Goal: Task Accomplishment & Management: Complete application form

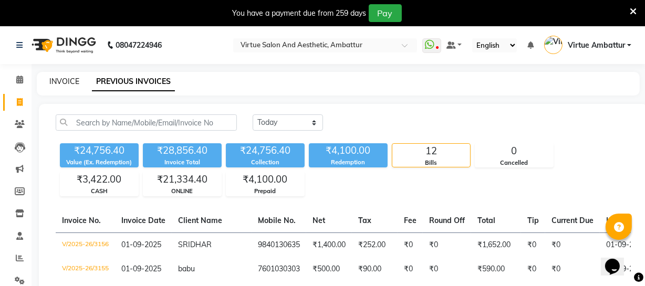
click at [70, 80] on link "INVOICE" at bounding box center [64, 81] width 30 height 9
select select "service"
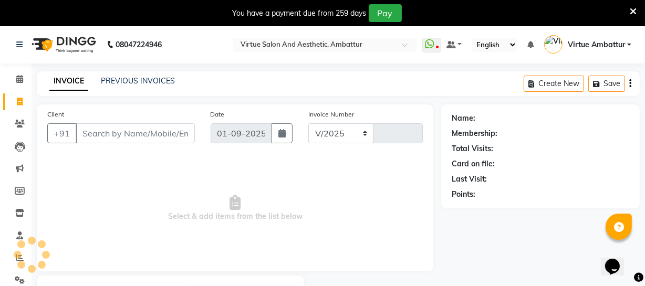
select select "5237"
type input "3157"
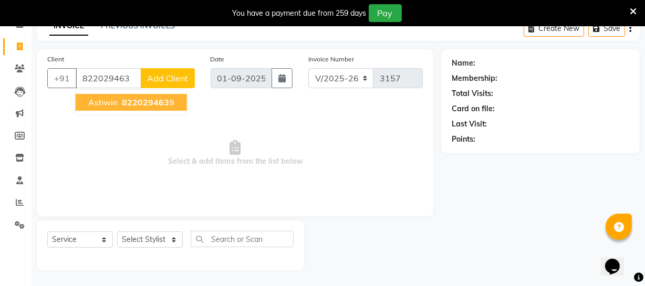
drag, startPoint x: 165, startPoint y: 97, endPoint x: 153, endPoint y: 102, distance: 13.5
click at [163, 99] on span "822029463" at bounding box center [145, 102] width 47 height 11
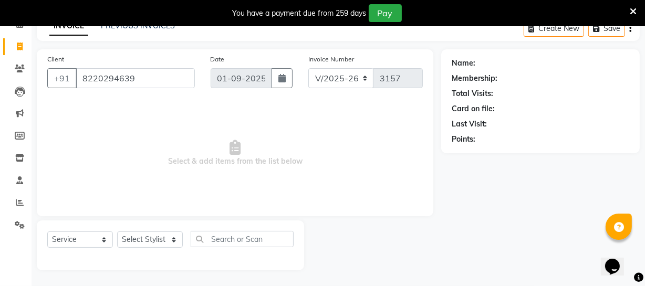
type input "8220294639"
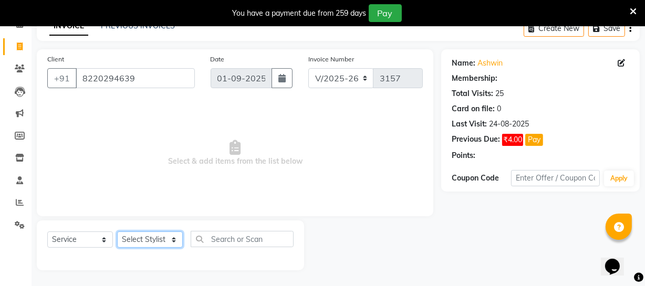
click at [148, 239] on select "Select Stylist [PERSON_NAME] [PERSON_NAME] [PERSON_NAME] [PERSON_NAME] [PERSON_…" at bounding box center [150, 240] width 66 height 16
select select "1: Object"
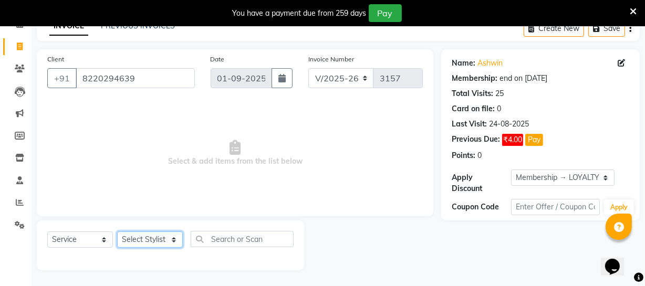
select select "48009"
click at [117, 232] on select "Select Stylist [PERSON_NAME] [PERSON_NAME] [PERSON_NAME] [PERSON_NAME] [PERSON_…" at bounding box center [150, 240] width 66 height 16
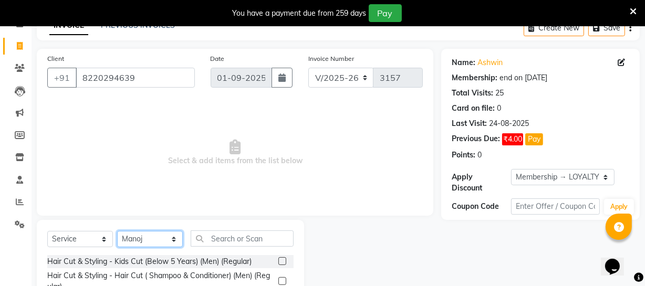
scroll to position [161, 0]
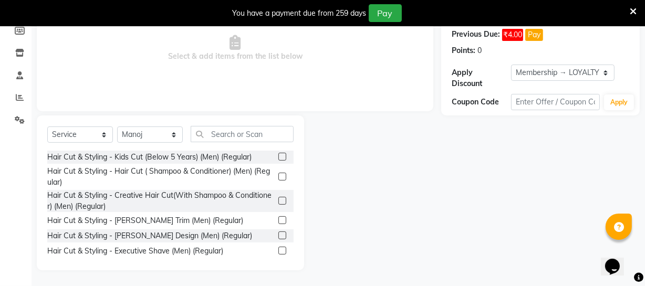
click at [278, 178] on label at bounding box center [282, 177] width 8 height 8
click at [278, 178] on input "checkbox" at bounding box center [281, 177] width 7 height 7
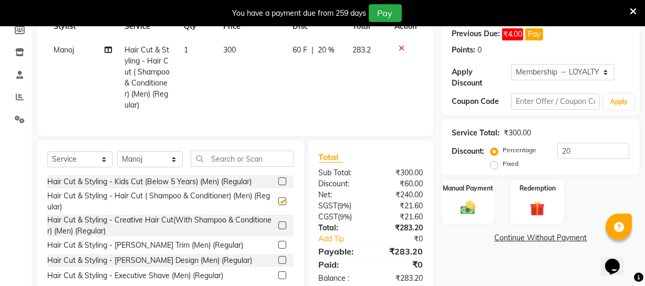
checkbox input "false"
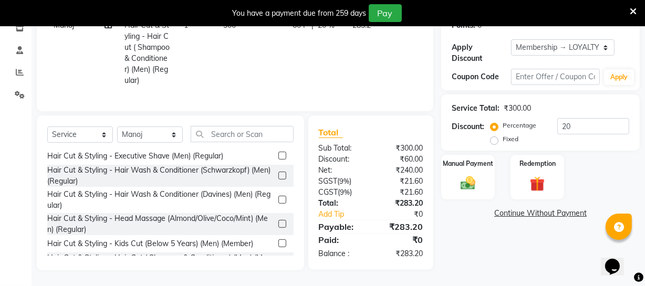
scroll to position [47, 0]
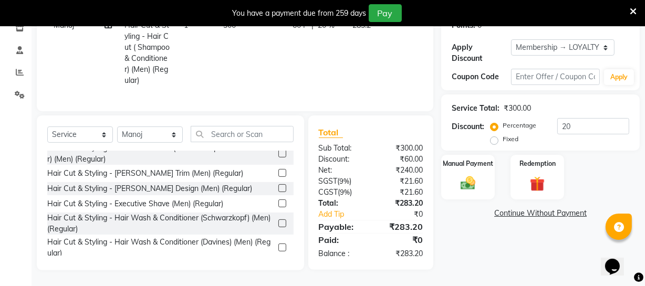
click at [278, 174] on label at bounding box center [282, 173] width 8 height 8
click at [278, 174] on input "checkbox" at bounding box center [281, 173] width 7 height 7
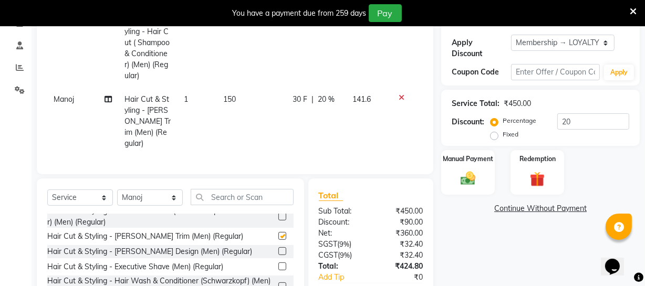
checkbox input "false"
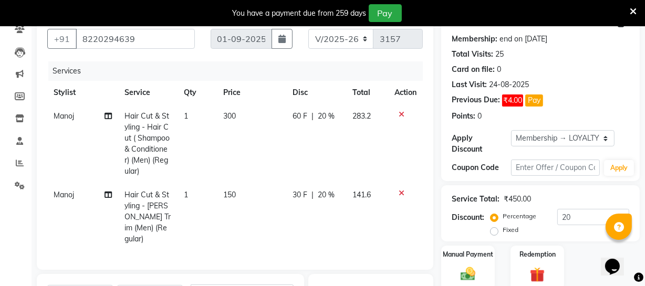
click at [227, 195] on span "150" at bounding box center [229, 194] width 13 height 9
select select "48009"
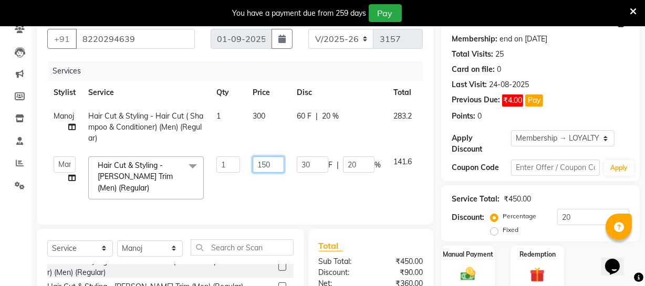
drag, startPoint x: 258, startPoint y: 163, endPoint x: 298, endPoint y: 163, distance: 39.9
click at [298, 163] on tr "[PERSON_NAME] [PERSON_NAME] [PERSON_NAME] Divya Dolly [PERSON_NAME] [PERSON_NAM…" at bounding box center [249, 178] width 405 height 56
type input "200"
click at [262, 117] on td "300" at bounding box center [268, 128] width 44 height 46
select select "48009"
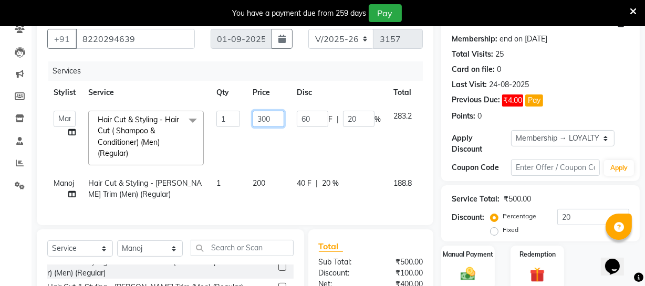
drag, startPoint x: 257, startPoint y: 120, endPoint x: 276, endPoint y: 118, distance: 19.1
click at [276, 118] on input "300" at bounding box center [269, 119] width 32 height 16
type input "250"
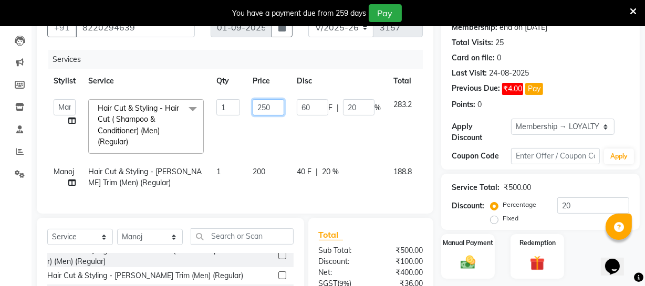
scroll to position [143, 0]
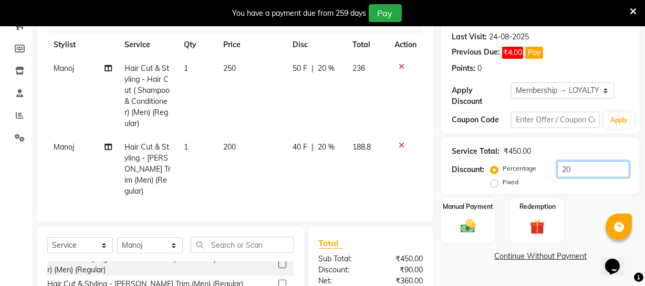
drag, startPoint x: 580, startPoint y: 168, endPoint x: 518, endPoint y: 168, distance: 61.5
click at [518, 168] on div "Percentage Fixed 20" at bounding box center [561, 175] width 137 height 28
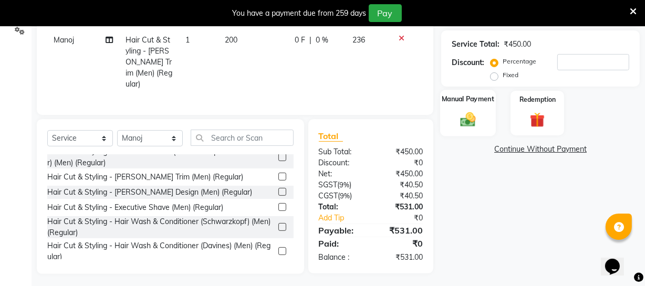
drag, startPoint x: 488, startPoint y: 85, endPoint x: 484, endPoint y: 97, distance: 12.3
click at [488, 87] on div "Name: Ashwin Membership: end on [DATE] Total Visits: 25 Card on file: 0 Last Vi…" at bounding box center [544, 64] width 206 height 419
click at [483, 107] on div "Manual Payment" at bounding box center [468, 113] width 56 height 47
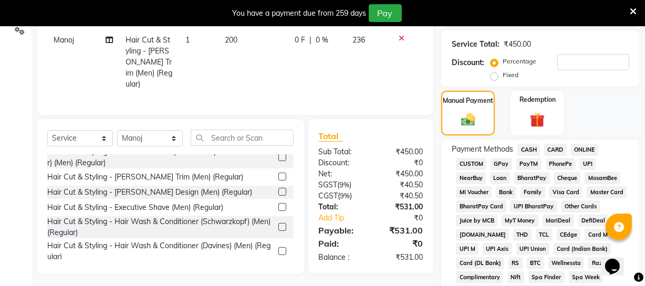
click at [526, 154] on div "CASH" at bounding box center [526, 151] width 27 height 14
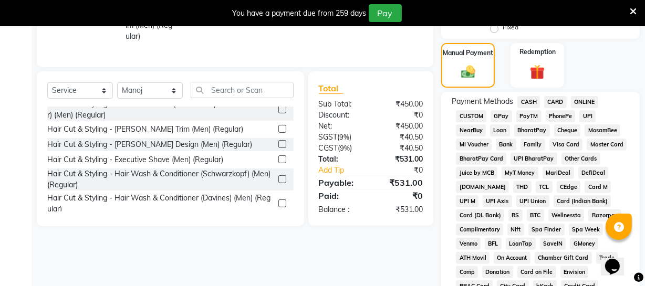
click at [533, 99] on span "CASH" at bounding box center [528, 102] width 23 height 12
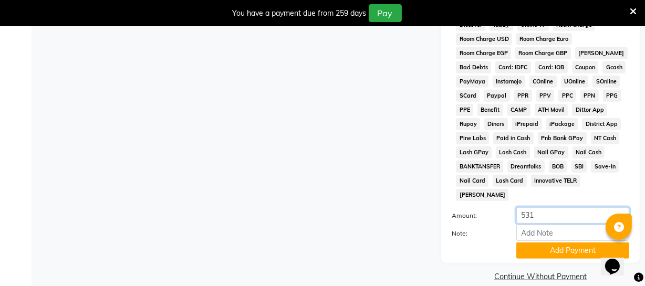
drag, startPoint x: 535, startPoint y: 202, endPoint x: 512, endPoint y: 192, distance: 24.7
click at [512, 207] on div "531" at bounding box center [572, 215] width 129 height 16
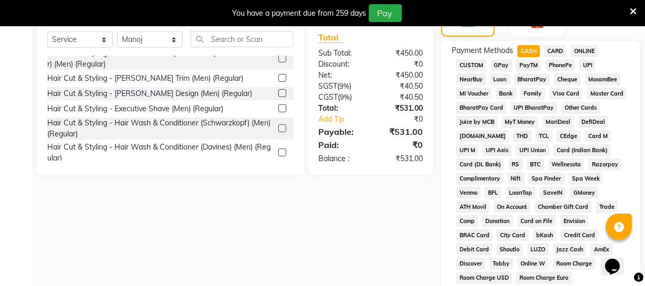
click at [581, 51] on span "ONLINE" at bounding box center [584, 51] width 27 height 12
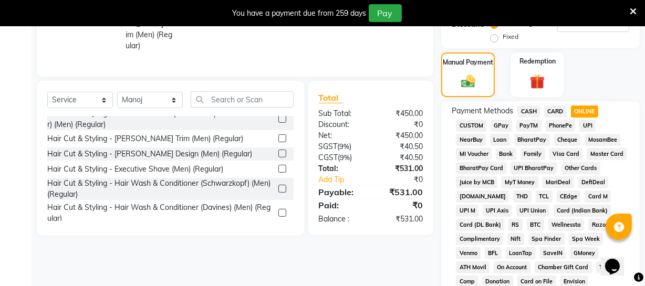
scroll to position [253, 0]
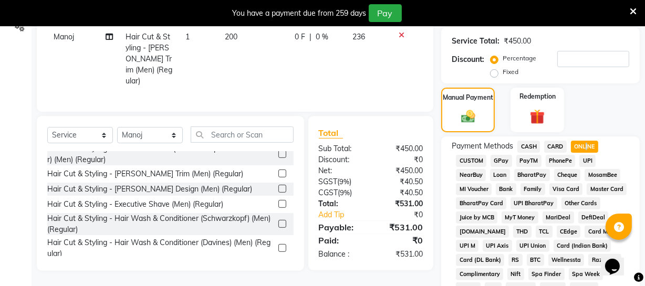
click at [585, 149] on span "ONLINE" at bounding box center [584, 147] width 27 height 12
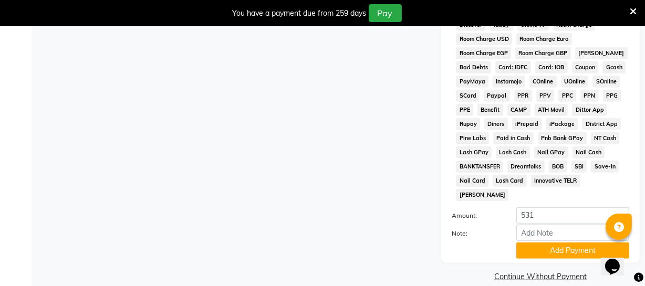
scroll to position [349, 0]
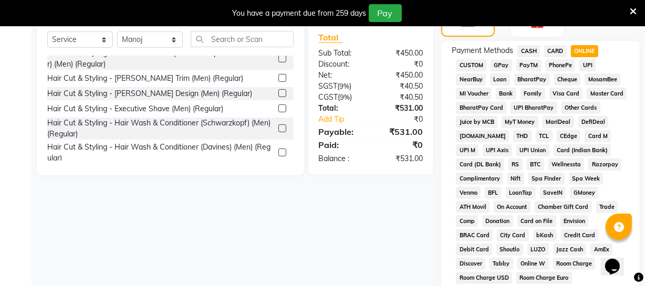
click at [535, 48] on span "CASH" at bounding box center [528, 51] width 23 height 12
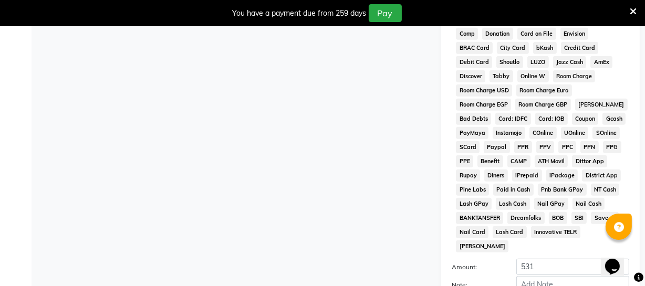
scroll to position [588, 0]
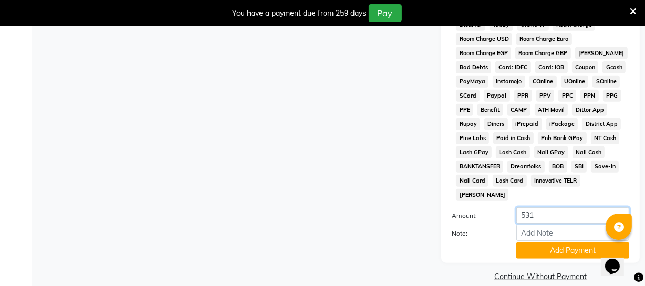
drag, startPoint x: 534, startPoint y: 204, endPoint x: 515, endPoint y: 184, distance: 27.5
click at [512, 191] on div "Payment Methods CASH CARD ONLINE CUSTOM GPay PayTM PhonePe UPI NearBuy Loan Bha…" at bounding box center [541, 32] width 178 height 453
type input "500"
click at [544, 243] on button "Add Payment" at bounding box center [572, 251] width 113 height 16
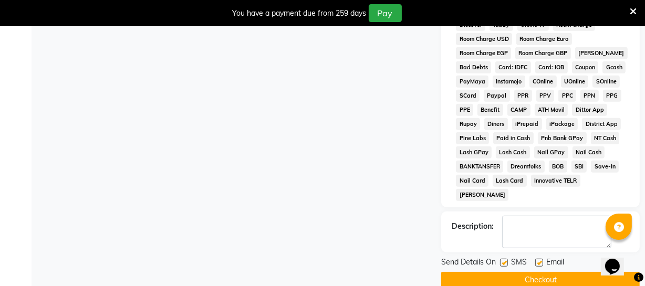
scroll to position [305, 0]
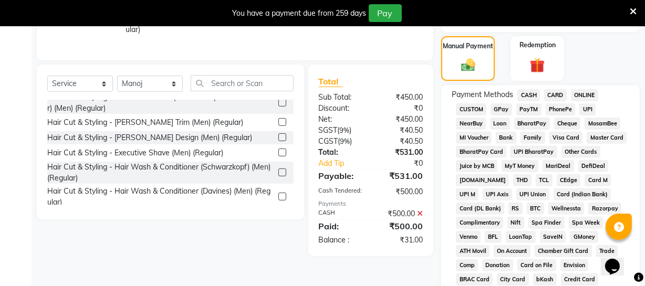
drag, startPoint x: 581, startPoint y: 91, endPoint x: 578, endPoint y: 105, distance: 14.1
click at [582, 92] on span "ONLINE" at bounding box center [584, 95] width 27 height 12
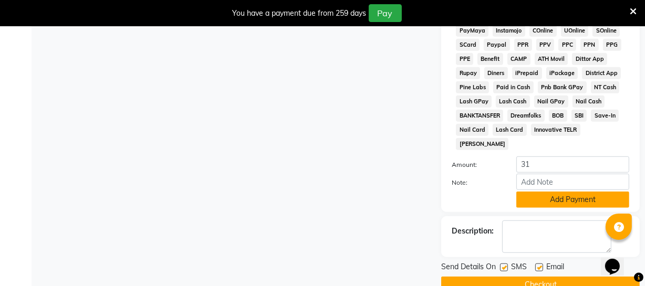
click at [562, 192] on button "Add Payment" at bounding box center [572, 200] width 113 height 16
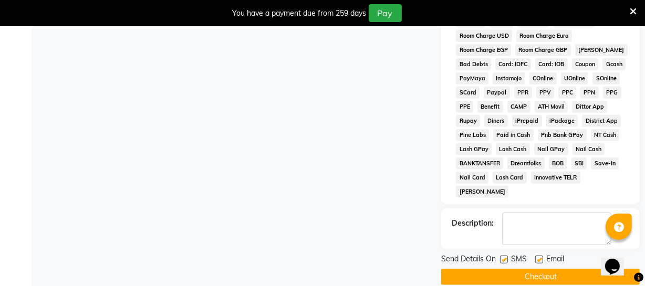
drag, startPoint x: 535, startPoint y: 263, endPoint x: 536, endPoint y: 254, distance: 8.9
click at [535, 269] on button "Checkout" at bounding box center [540, 277] width 199 height 16
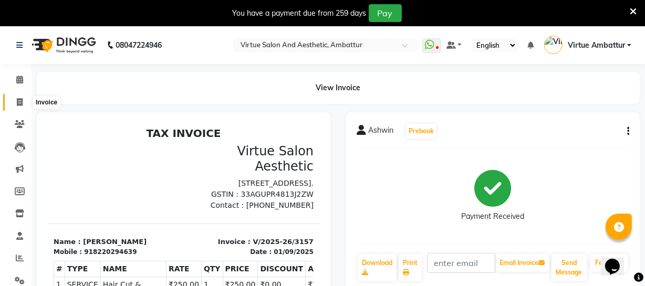
click at [19, 97] on span at bounding box center [20, 103] width 18 height 12
select select "service"
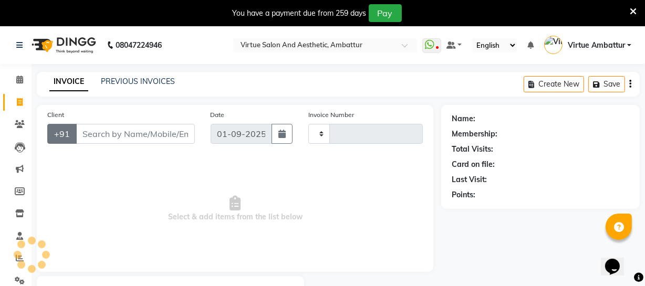
type input "3158"
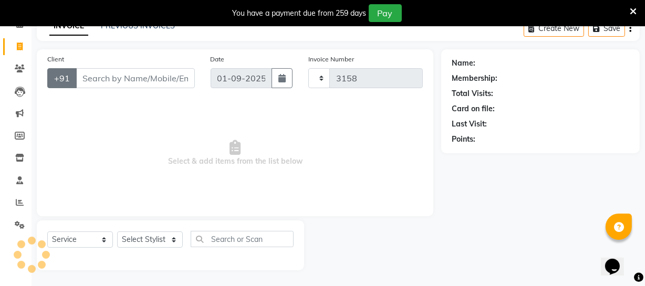
select select "5237"
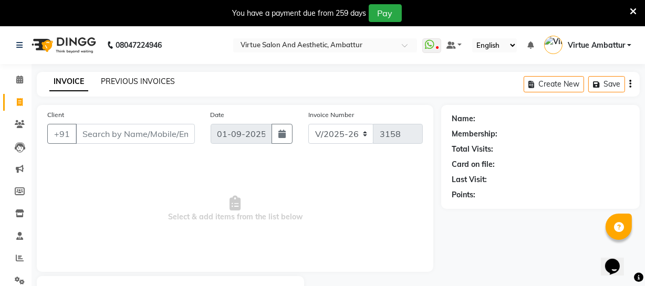
click at [140, 85] on link "PREVIOUS INVOICES" at bounding box center [138, 81] width 74 height 9
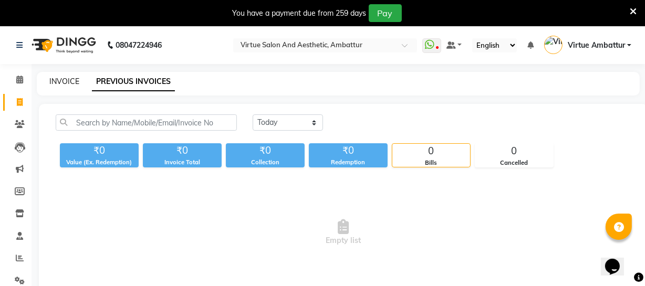
click at [67, 80] on link "INVOICE" at bounding box center [64, 81] width 30 height 9
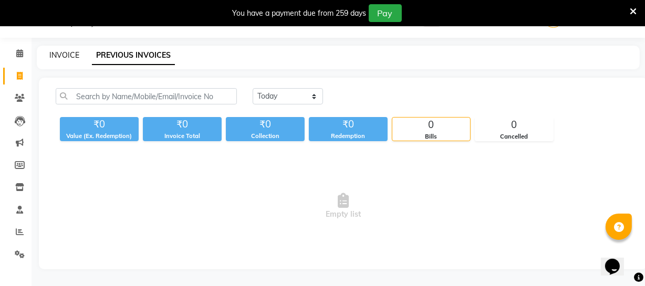
select select "service"
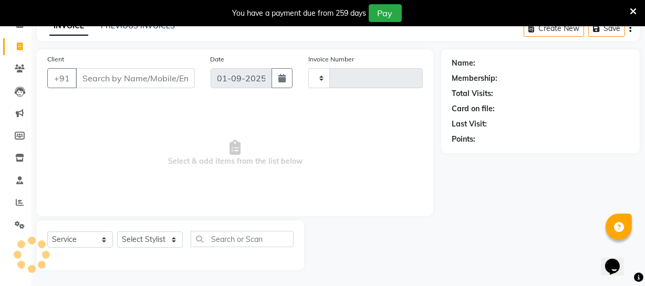
scroll to position [0, 0]
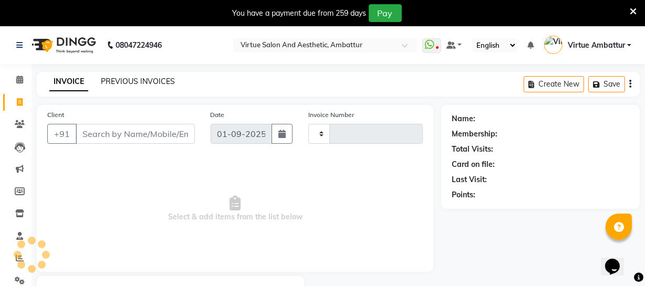
click at [129, 83] on link "PREVIOUS INVOICES" at bounding box center [138, 81] width 74 height 9
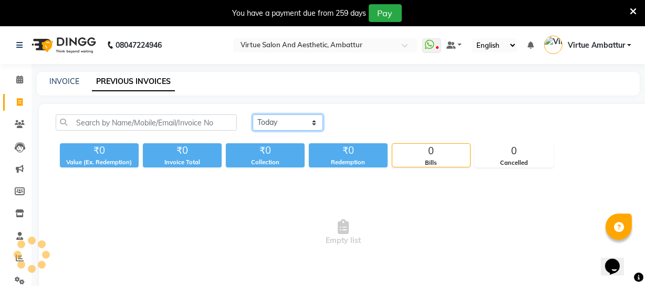
click at [263, 128] on select "[DATE] [DATE] Custom Range" at bounding box center [288, 123] width 70 height 16
click at [253, 115] on select "[DATE] [DATE] Custom Range" at bounding box center [288, 123] width 70 height 16
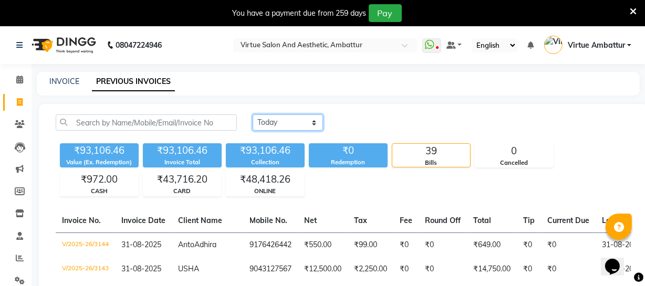
click at [277, 128] on select "[DATE] [DATE] Custom Range" at bounding box center [288, 123] width 70 height 16
select select "[DATE]"
click at [253, 115] on select "[DATE] [DATE] Custom Range" at bounding box center [288, 123] width 70 height 16
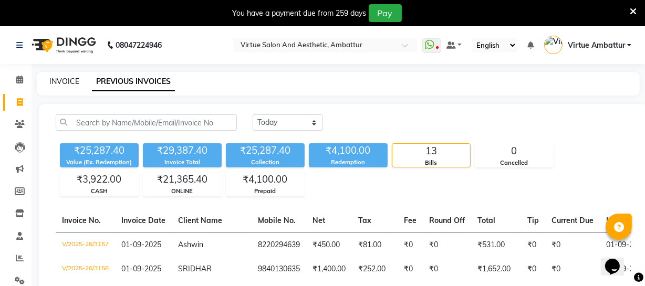
click at [57, 84] on link "INVOICE" at bounding box center [64, 81] width 30 height 9
select select "service"
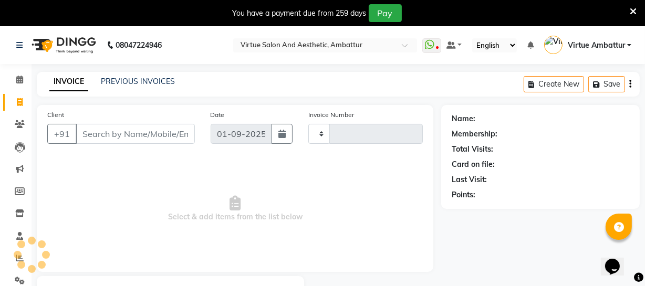
type input "3158"
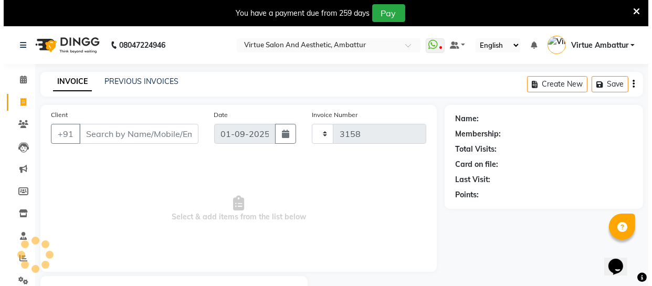
scroll to position [56, 0]
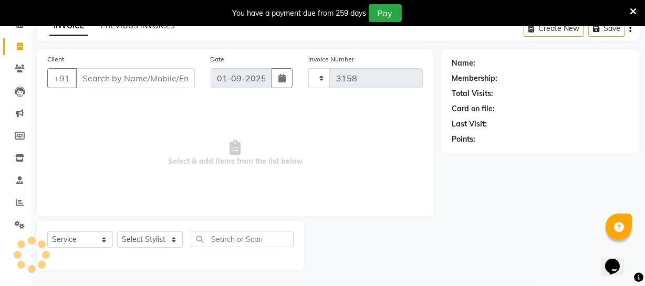
select select "5237"
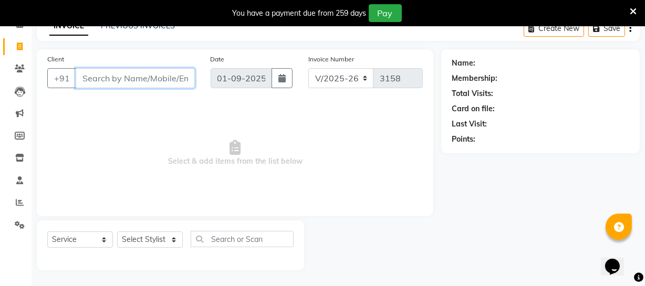
click at [120, 81] on input "Client" at bounding box center [135, 78] width 119 height 20
type input "9600123703"
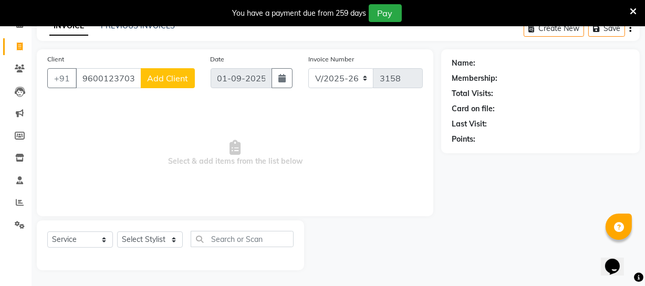
click at [180, 78] on span "Add Client" at bounding box center [167, 78] width 41 height 11
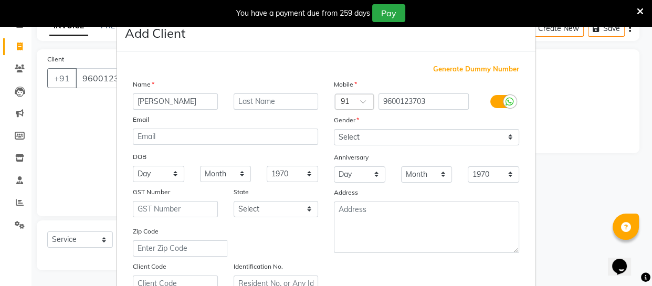
type input "[PERSON_NAME]"
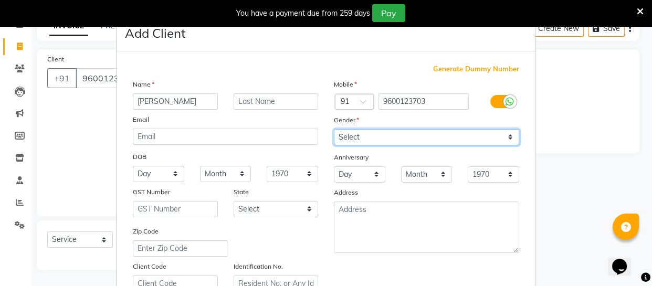
drag, startPoint x: 378, startPoint y: 134, endPoint x: 378, endPoint y: 143, distance: 8.9
click at [378, 137] on select "Select [DEMOGRAPHIC_DATA] [DEMOGRAPHIC_DATA] Other Prefer Not To Say" at bounding box center [426, 137] width 185 height 16
select select "[DEMOGRAPHIC_DATA]"
click at [334, 129] on select "Select [DEMOGRAPHIC_DATA] [DEMOGRAPHIC_DATA] Other Prefer Not To Say" at bounding box center [426, 137] width 185 height 16
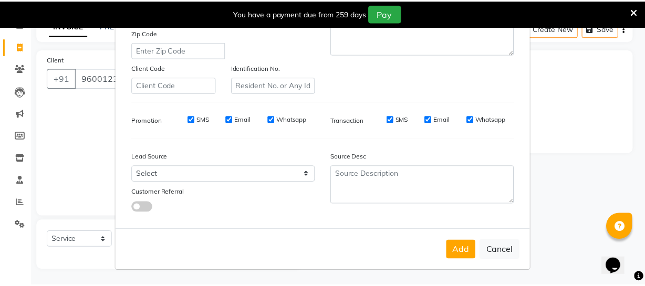
scroll to position [202, 0]
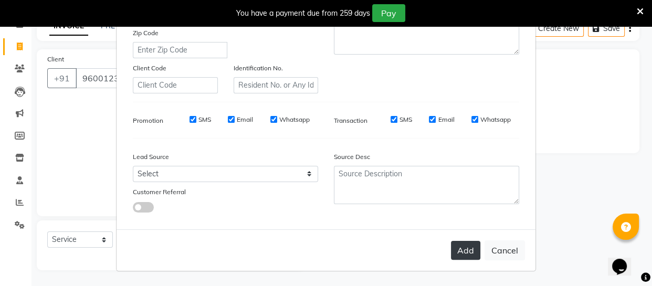
click at [458, 250] on button "Add" at bounding box center [465, 250] width 29 height 19
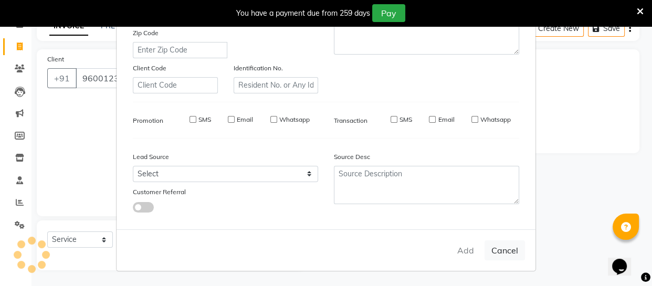
select select
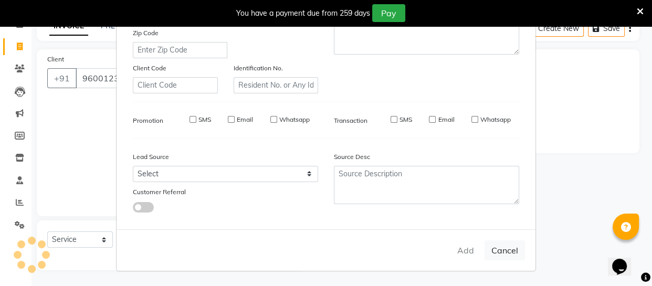
select select
checkbox input "false"
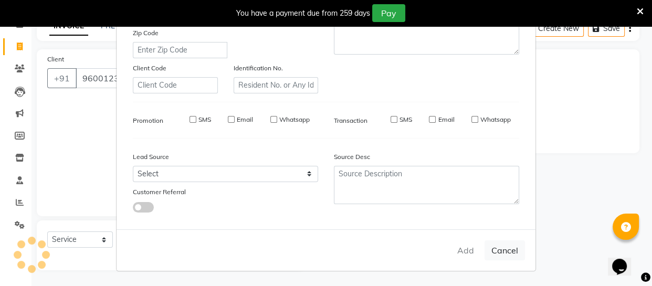
checkbox input "false"
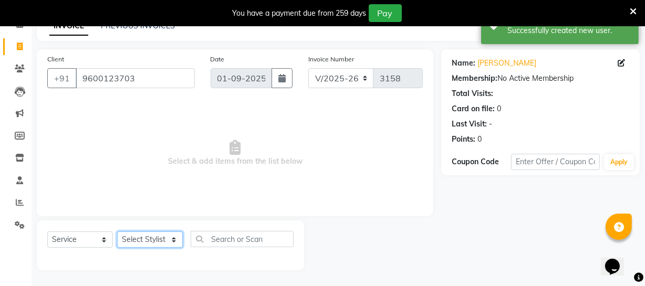
drag, startPoint x: 165, startPoint y: 235, endPoint x: 158, endPoint y: 235, distance: 7.4
click at [163, 235] on select "Select Stylist [PERSON_NAME] [PERSON_NAME] [PERSON_NAME] [PERSON_NAME] [PERSON_…" at bounding box center [150, 240] width 66 height 16
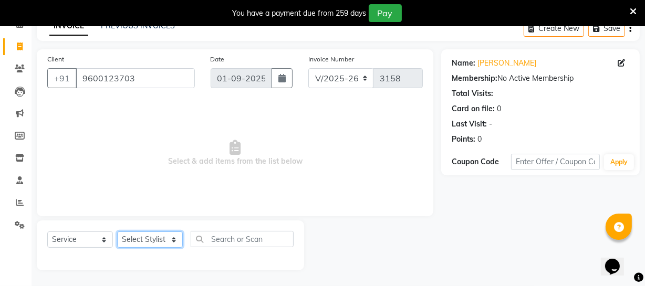
select select "50476"
click at [117, 232] on select "Select Stylist [PERSON_NAME] [PERSON_NAME] [PERSON_NAME] [PERSON_NAME] [PERSON_…" at bounding box center [150, 240] width 66 height 16
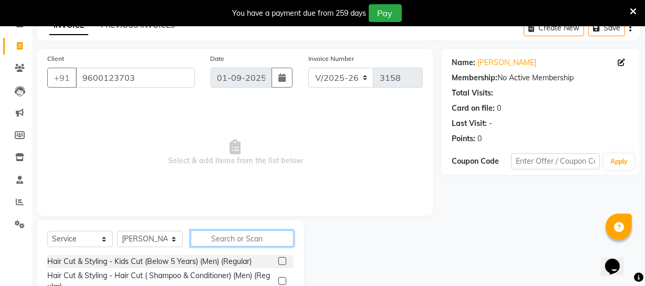
click at [227, 238] on input "text" at bounding box center [242, 239] width 103 height 16
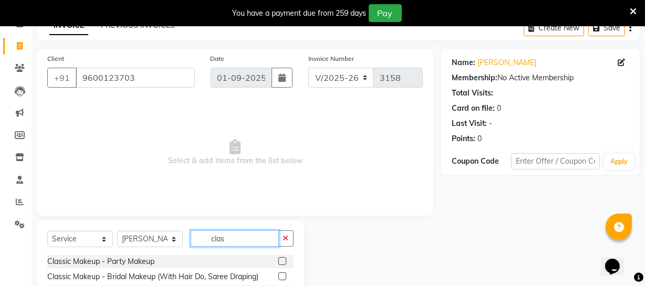
scroll to position [147, 0]
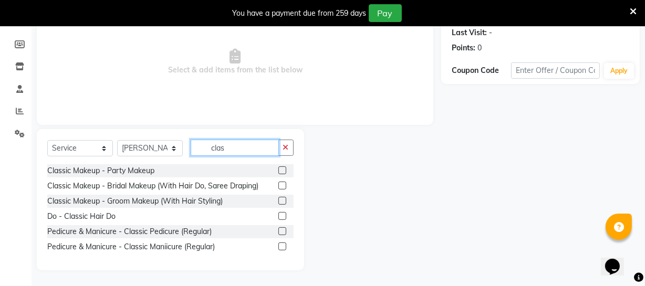
type input "clas"
click at [280, 246] on label at bounding box center [282, 247] width 8 height 8
click at [280, 246] on input "checkbox" at bounding box center [281, 247] width 7 height 7
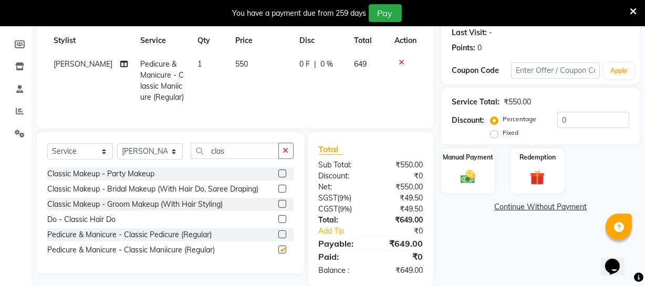
checkbox input "false"
click at [237, 66] on span "550" at bounding box center [241, 63] width 13 height 9
select select "50476"
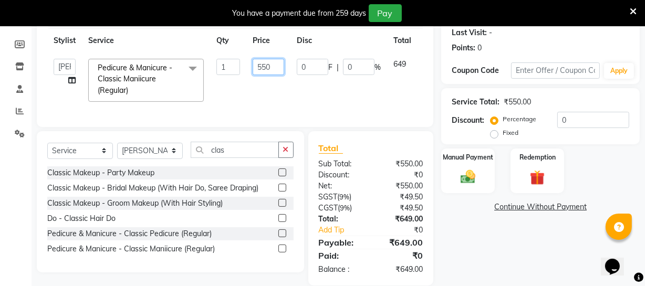
drag, startPoint x: 261, startPoint y: 65, endPoint x: 280, endPoint y: 60, distance: 19.9
click at [280, 60] on input "550" at bounding box center [269, 67] width 32 height 16
type input "575"
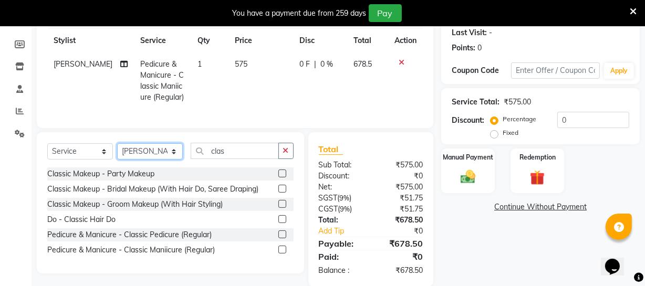
click at [159, 155] on select "Select Stylist [PERSON_NAME] [PERSON_NAME] [PERSON_NAME] [PERSON_NAME] [PERSON_…" at bounding box center [150, 151] width 66 height 16
select select "40580"
click at [117, 150] on select "Select Stylist [PERSON_NAME] [PERSON_NAME] [PERSON_NAME] [PERSON_NAME] [PERSON_…" at bounding box center [150, 151] width 66 height 16
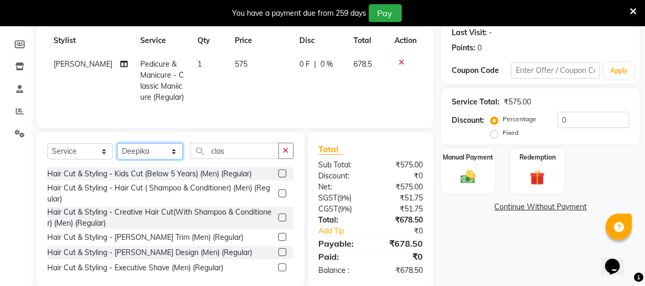
scroll to position [52, 0]
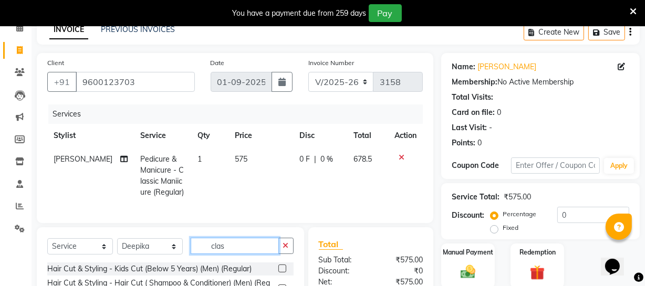
click at [236, 254] on input "clas" at bounding box center [235, 246] width 88 height 16
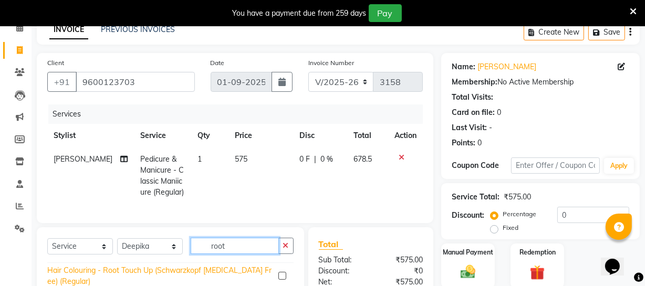
scroll to position [100, 0]
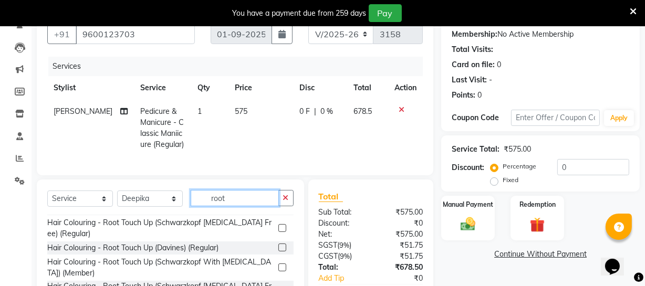
type input "root"
click at [278, 252] on label at bounding box center [282, 248] width 8 height 8
click at [278, 252] on input "checkbox" at bounding box center [281, 248] width 7 height 7
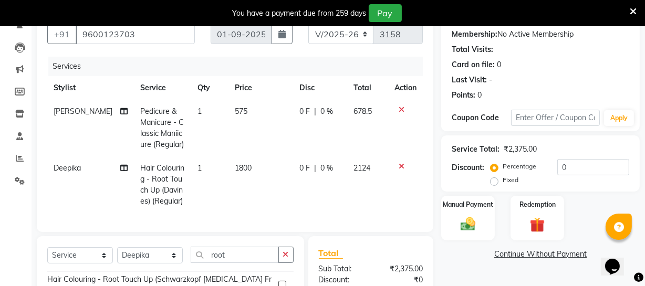
checkbox input "false"
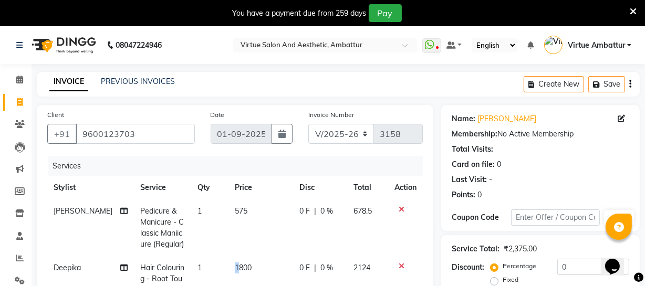
click at [235, 270] on span "1800" at bounding box center [243, 267] width 17 height 9
select select "40580"
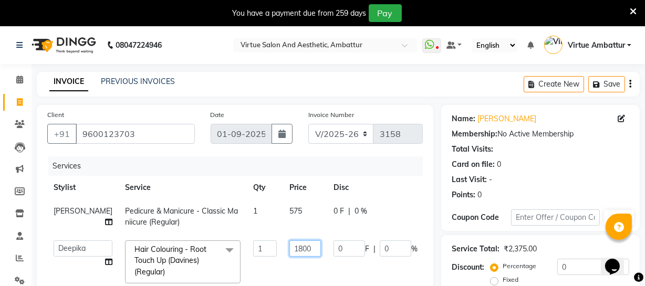
drag, startPoint x: 305, startPoint y: 245, endPoint x: 337, endPoint y: 243, distance: 32.7
click at [337, 243] on tr "[PERSON_NAME] [PERSON_NAME] [PERSON_NAME] [PERSON_NAME] [PERSON_NAME] Virtue TC…" at bounding box center [268, 262] width 442 height 56
type input "2000"
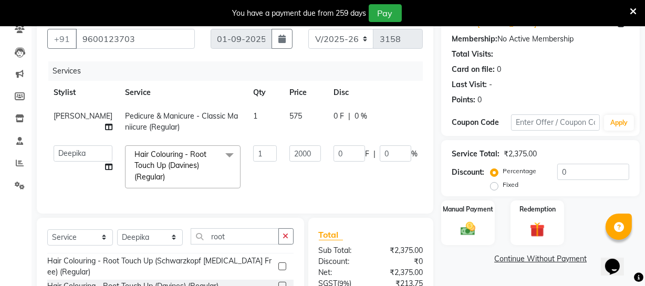
drag, startPoint x: 531, startPoint y: 278, endPoint x: 497, endPoint y: 273, distance: 33.9
click at [530, 278] on div "Name: [PERSON_NAME] Membership: No Active Membership Total Visits: Card on file…" at bounding box center [544, 191] width 206 height 363
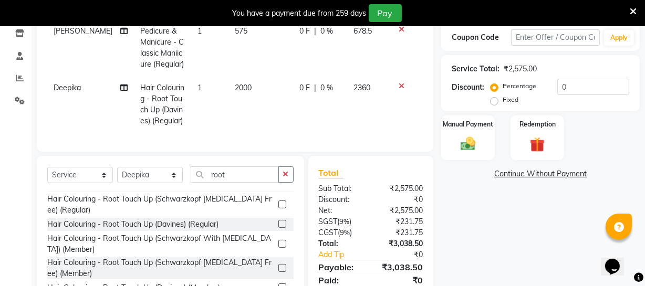
scroll to position [132, 0]
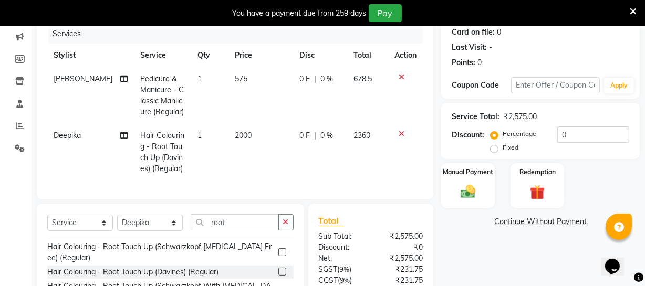
click at [235, 75] on span "575" at bounding box center [241, 78] width 13 height 9
select select "50476"
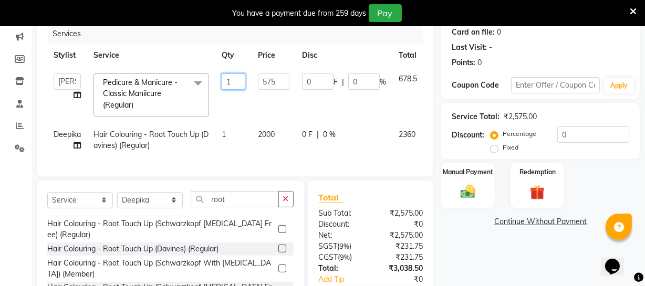
click at [235, 74] on input "1" at bounding box center [234, 82] width 24 height 16
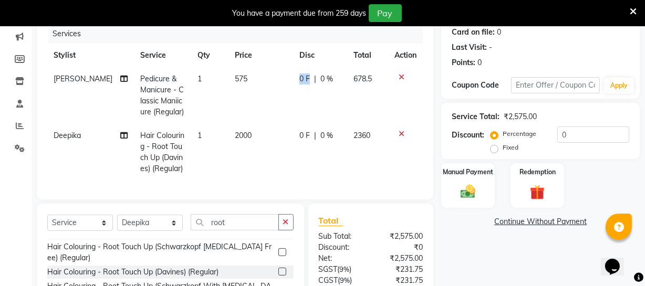
drag, startPoint x: 265, startPoint y: 81, endPoint x: 305, endPoint y: 85, distance: 39.6
drag, startPoint x: 239, startPoint y: 79, endPoint x: 256, endPoint y: 80, distance: 16.8
click at [239, 79] on span "575" at bounding box center [241, 78] width 13 height 9
select select "50476"
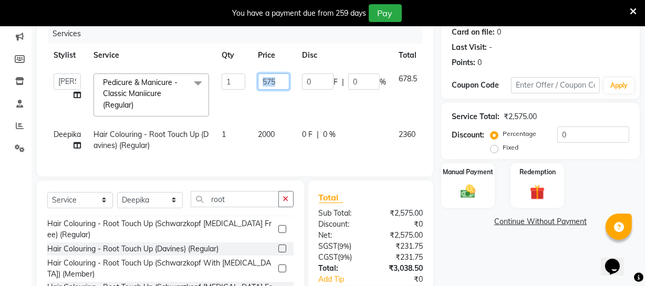
click at [283, 77] on input "575" at bounding box center [274, 82] width 32 height 16
type input "5"
type input "650"
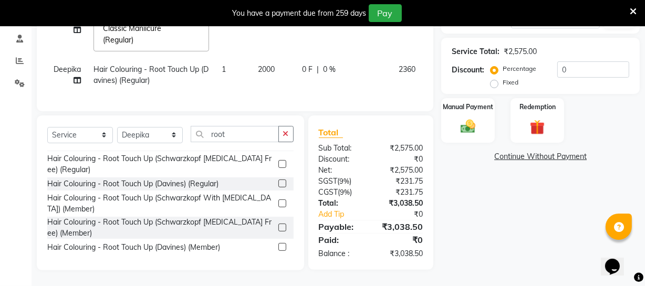
click at [456, 195] on div "Name: [PERSON_NAME] Membership: No Active Membership Total Visits: Card on file…" at bounding box center [544, 89] width 206 height 363
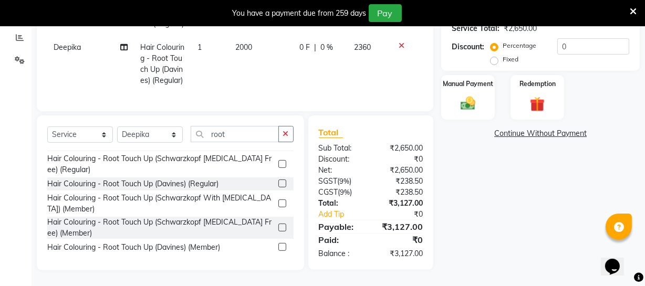
scroll to position [132, 0]
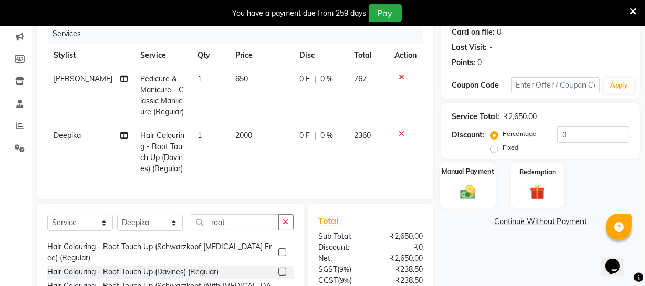
click at [478, 184] on img at bounding box center [467, 192] width 25 height 18
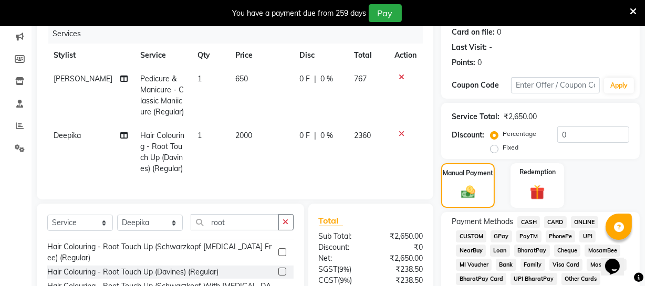
scroll to position [276, 0]
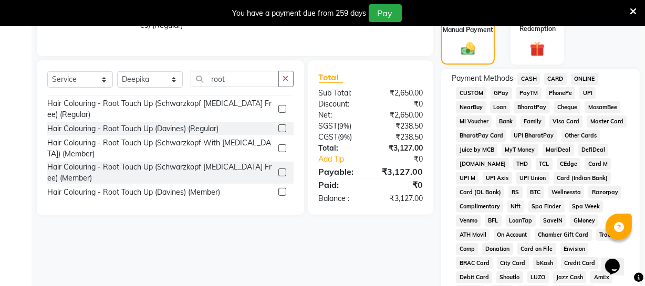
click at [574, 78] on span "ONLINE" at bounding box center [584, 79] width 27 height 12
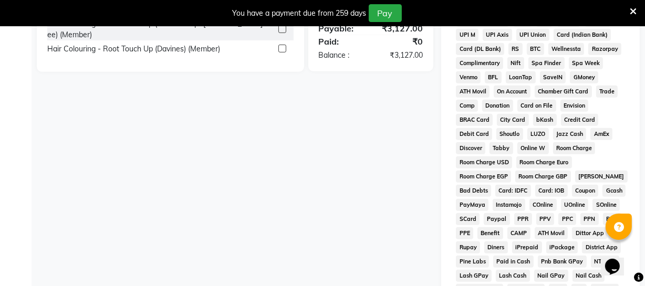
scroll to position [543, 0]
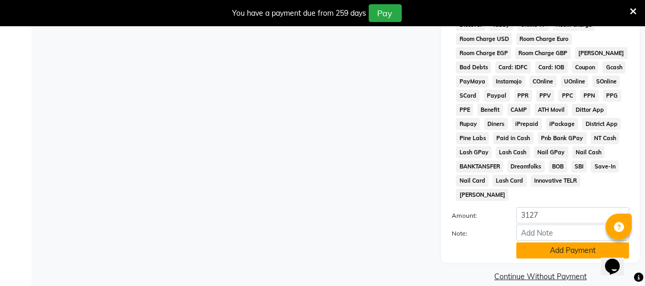
click at [551, 243] on button "Add Payment" at bounding box center [572, 251] width 113 height 16
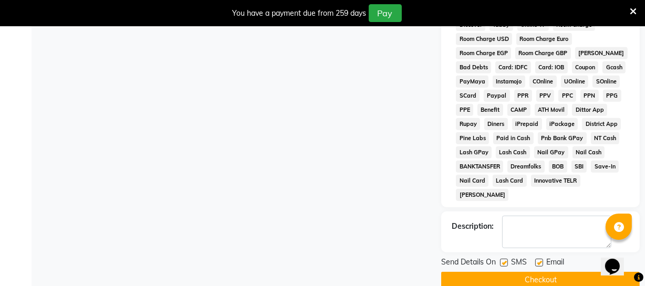
click at [542, 272] on button "Checkout" at bounding box center [540, 280] width 199 height 16
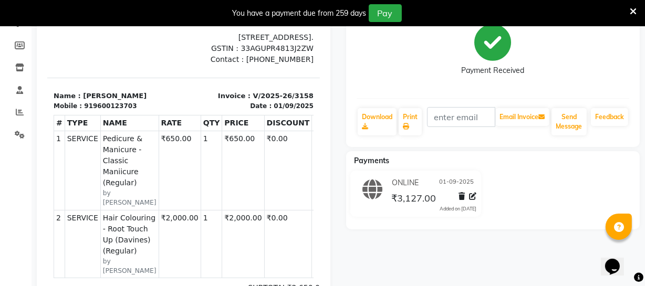
scroll to position [3, 0]
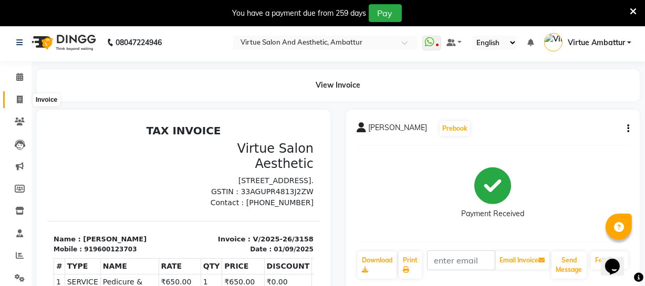
click at [22, 98] on icon at bounding box center [20, 100] width 6 height 8
select select "service"
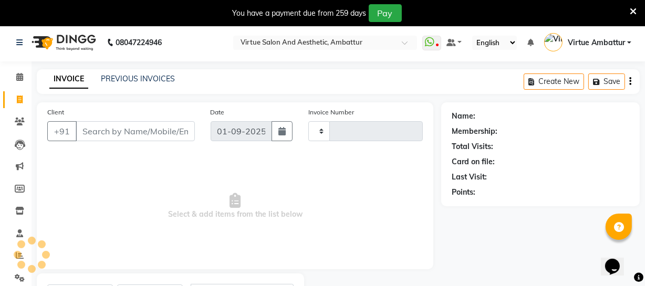
type input "3159"
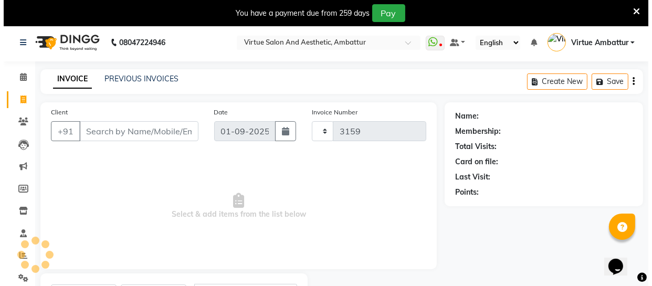
scroll to position [56, 0]
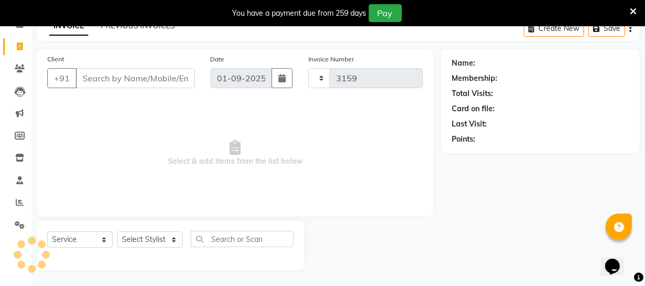
select select "5237"
click at [135, 81] on input "Client" at bounding box center [135, 78] width 119 height 20
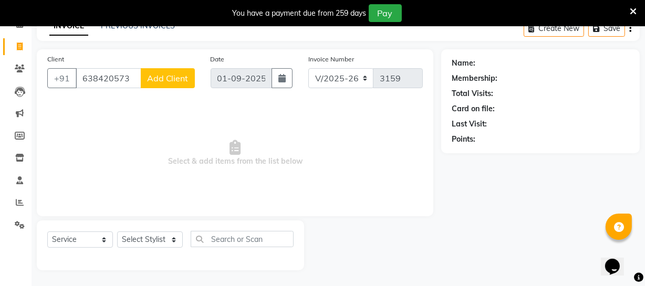
click at [122, 79] on input "638420573" at bounding box center [109, 78] width 66 height 20
type input "6384205723"
click at [160, 84] on button "Add Client" at bounding box center [168, 78] width 54 height 20
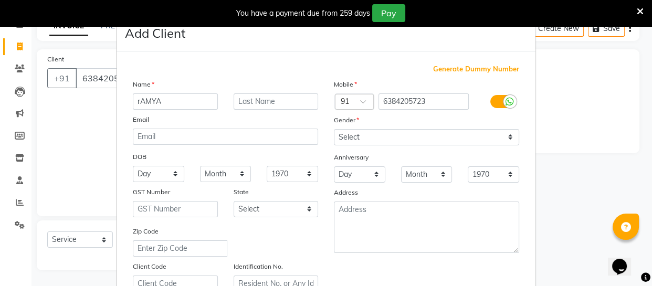
type input "rAMYA"
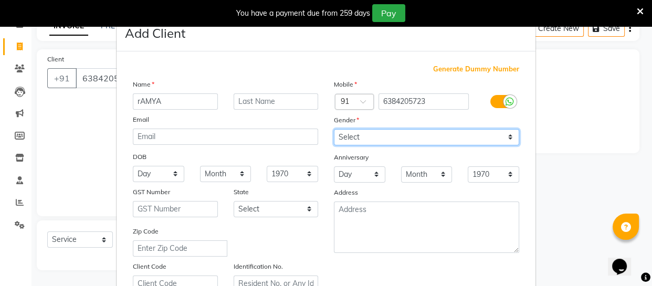
click at [418, 141] on select "Select [DEMOGRAPHIC_DATA] [DEMOGRAPHIC_DATA] Other Prefer Not To Say" at bounding box center [426, 137] width 185 height 16
select select "[DEMOGRAPHIC_DATA]"
click at [334, 129] on select "Select [DEMOGRAPHIC_DATA] [DEMOGRAPHIC_DATA] Other Prefer Not To Say" at bounding box center [426, 137] width 185 height 16
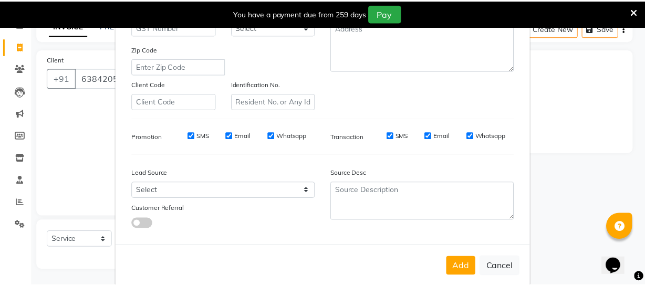
scroll to position [191, 0]
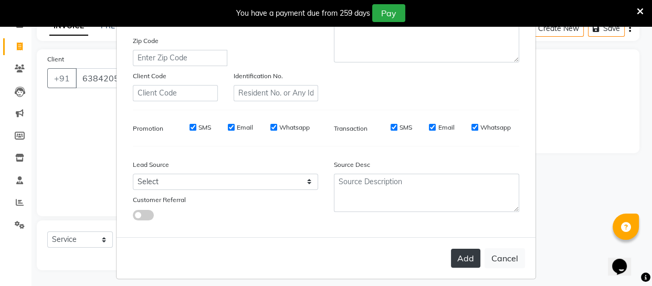
click at [472, 264] on button "Add" at bounding box center [465, 258] width 29 height 19
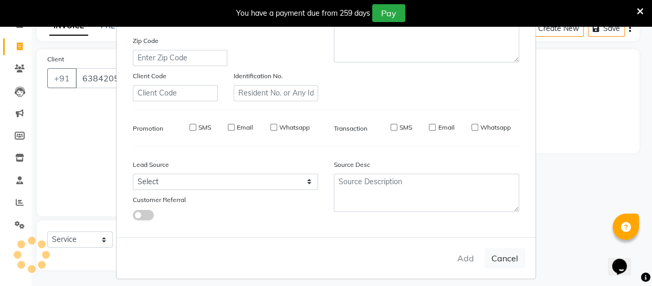
select select
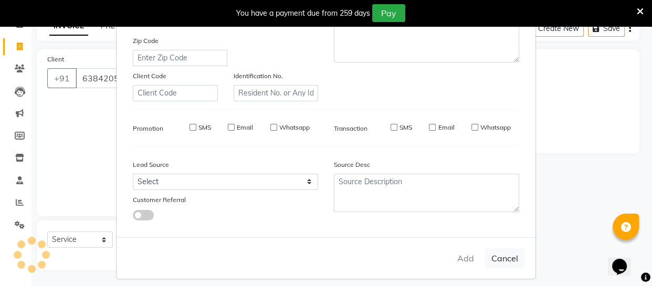
select select
checkbox input "false"
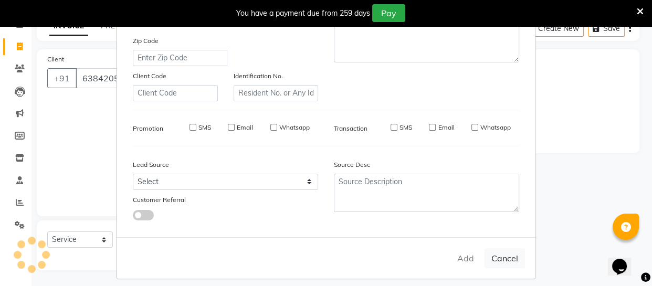
checkbox input "false"
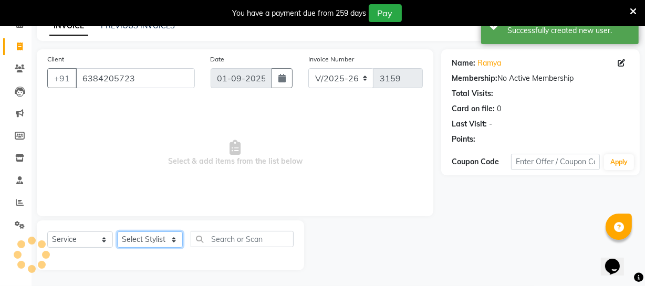
click at [170, 242] on select "Select Stylist [PERSON_NAME] [PERSON_NAME] [PERSON_NAME] [PERSON_NAME] [PERSON_…" at bounding box center [150, 240] width 66 height 16
click at [117, 232] on select "Select Stylist [PERSON_NAME] [PERSON_NAME] [PERSON_NAME] [PERSON_NAME] [PERSON_…" at bounding box center [150, 240] width 66 height 16
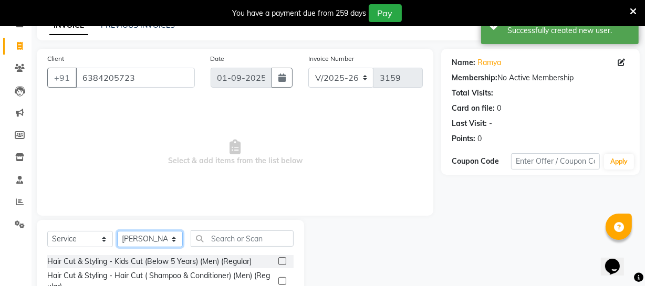
click at [144, 243] on select "Select Stylist [PERSON_NAME] [PERSON_NAME] [PERSON_NAME] [PERSON_NAME] [PERSON_…" at bounding box center [150, 239] width 66 height 16
select select "71592"
click at [117, 231] on select "Select Stylist [PERSON_NAME] [PERSON_NAME] [PERSON_NAME] [PERSON_NAME] [PERSON_…" at bounding box center [150, 239] width 66 height 16
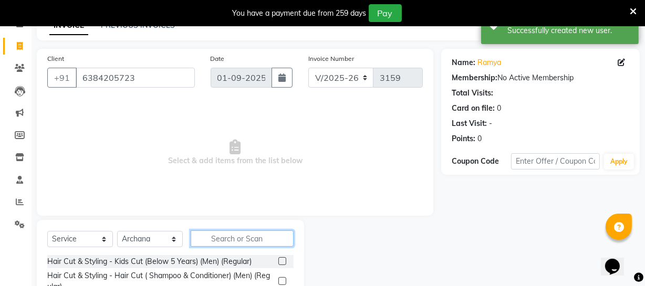
click at [246, 245] on input "text" at bounding box center [242, 239] width 103 height 16
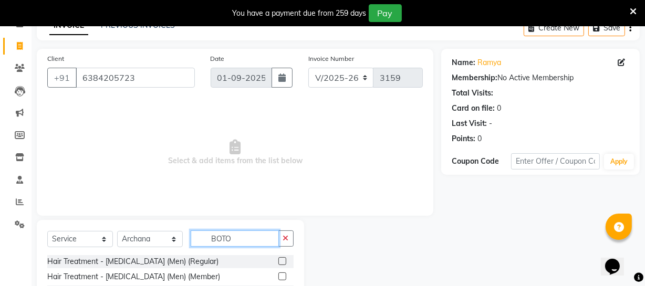
scroll to position [152, 0]
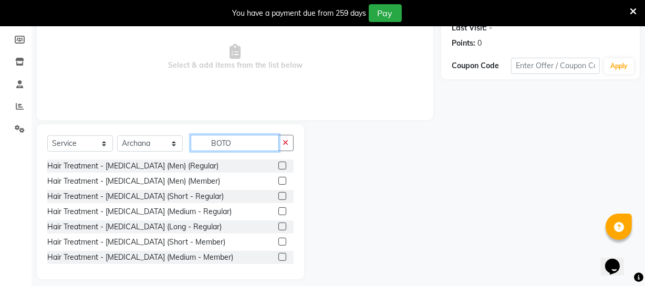
type input "BOTO"
click at [278, 227] on label at bounding box center [282, 227] width 8 height 8
click at [278, 227] on input "checkbox" at bounding box center [281, 227] width 7 height 7
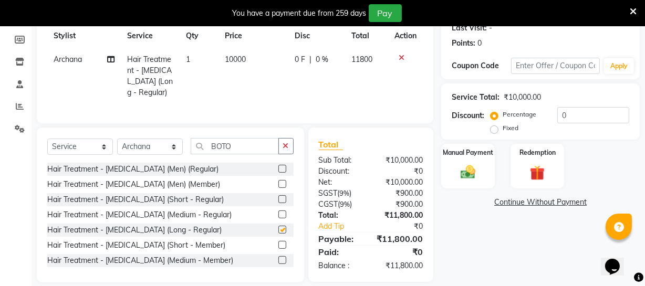
checkbox input "false"
click at [241, 59] on span "10000" at bounding box center [235, 59] width 21 height 9
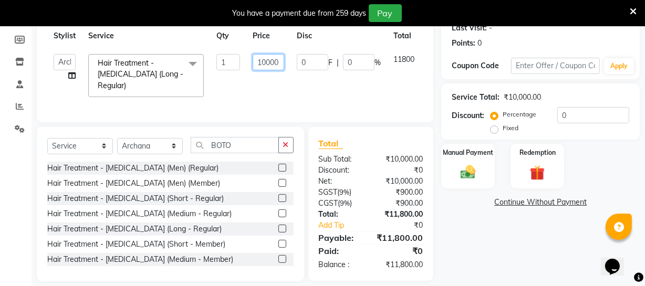
drag, startPoint x: 256, startPoint y: 59, endPoint x: 306, endPoint y: 58, distance: 50.4
click at [305, 58] on tr "[PERSON_NAME] [PERSON_NAME] [PERSON_NAME] [PERSON_NAME] [PERSON_NAME] Virtue TC…" at bounding box center [251, 76] width 408 height 56
type input "9000"
click at [278, 258] on label at bounding box center [282, 259] width 8 height 8
click at [278, 258] on input "checkbox" at bounding box center [281, 259] width 7 height 7
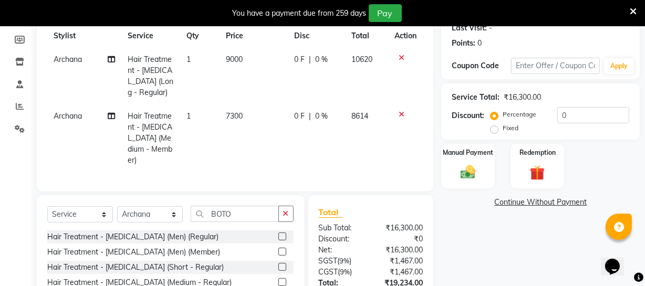
checkbox input "false"
click at [401, 54] on icon at bounding box center [402, 57] width 6 height 7
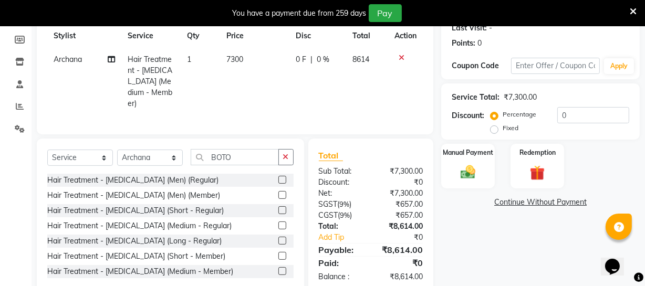
click at [237, 56] on span "7300" at bounding box center [234, 59] width 17 height 9
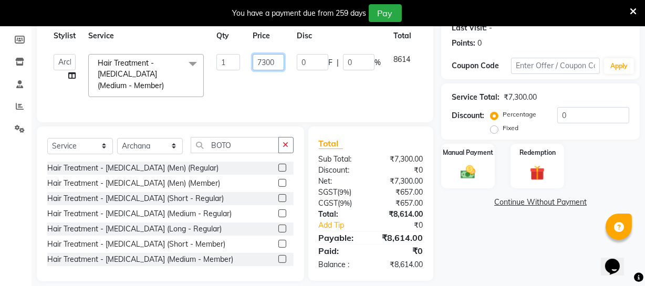
drag, startPoint x: 257, startPoint y: 60, endPoint x: 306, endPoint y: 57, distance: 49.5
click at [306, 60] on tr "[PERSON_NAME] [PERSON_NAME] [PERSON_NAME] [PERSON_NAME] [PERSON_NAME] Virtue TC…" at bounding box center [249, 76] width 405 height 56
type input "9000"
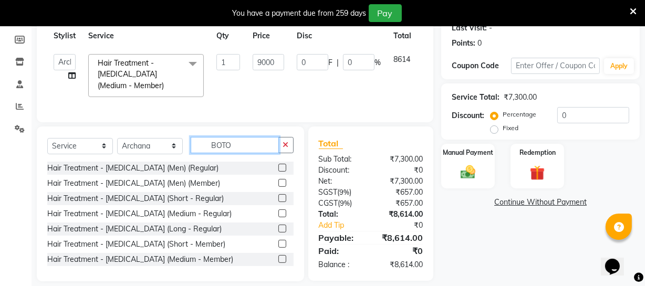
click at [254, 144] on div "Select Service Product Membership Package Voucher Prepaid Gift Card Select Styl…" at bounding box center [170, 204] width 267 height 155
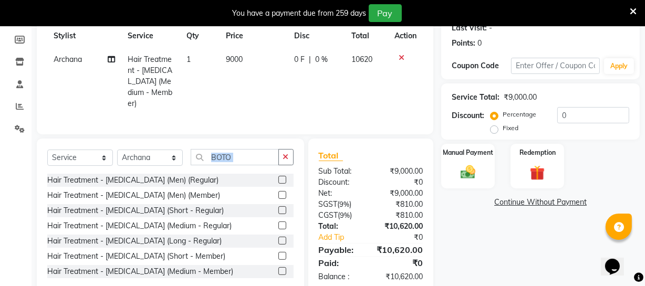
click at [254, 144] on div "Select Service Product Membership Package Voucher Prepaid Gift Card Select Styl…" at bounding box center [170, 216] width 267 height 155
click at [241, 155] on input "BOTO" at bounding box center [235, 157] width 88 height 16
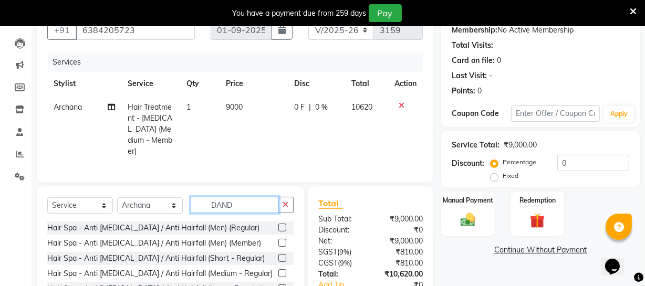
scroll to position [171, 0]
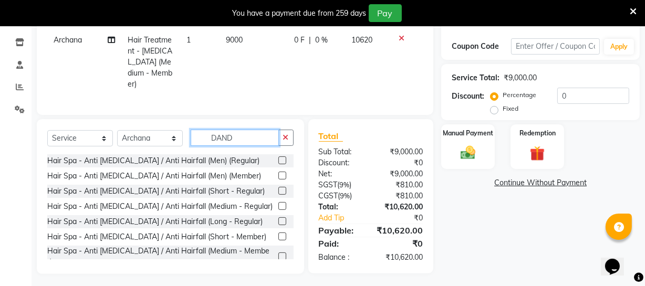
type input "DAND"
click at [278, 253] on label at bounding box center [282, 257] width 8 height 8
click at [278, 254] on input "checkbox" at bounding box center [281, 257] width 7 height 7
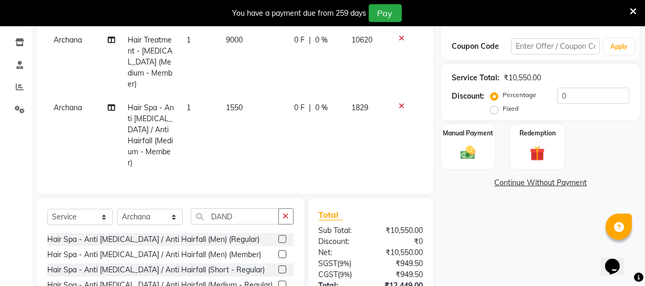
checkbox input "false"
click at [235, 103] on span "1550" at bounding box center [234, 107] width 17 height 9
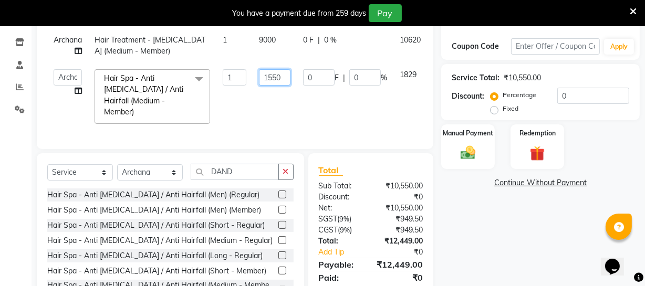
drag, startPoint x: 263, startPoint y: 77, endPoint x: 315, endPoint y: 74, distance: 52.1
click at [315, 74] on tr "[PERSON_NAME] [PERSON_NAME] [PERSON_NAME] [PERSON_NAME] [PERSON_NAME] Virtue TC…" at bounding box center [254, 96] width 414 height 67
type input "5000"
click at [472, 240] on div "Name: Ramya Membership: No Active Membership Total Visits: Card on file: 0 Last…" at bounding box center [544, 121] width 206 height 374
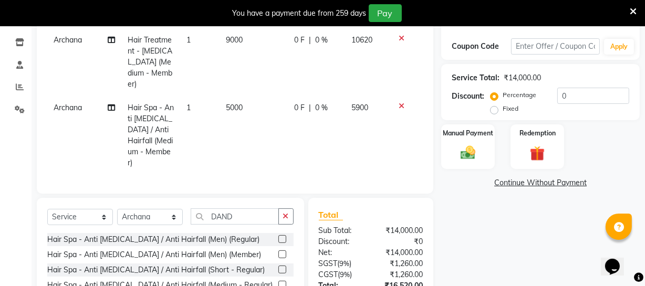
click at [233, 103] on span "5000" at bounding box center [234, 107] width 17 height 9
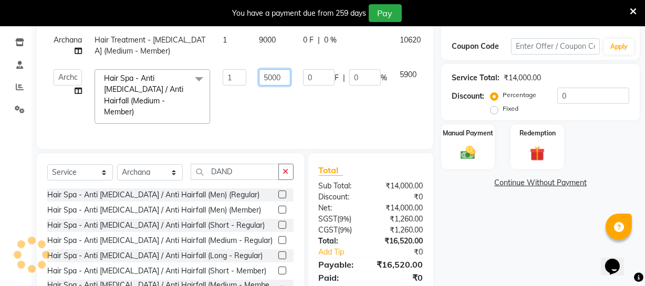
drag, startPoint x: 262, startPoint y: 76, endPoint x: 328, endPoint y: 75, distance: 65.7
click at [328, 75] on tr "[PERSON_NAME] [PERSON_NAME] [PERSON_NAME] [PERSON_NAME] [PERSON_NAME] Virtue TC…" at bounding box center [254, 96] width 414 height 67
type input "6000"
click at [447, 206] on div "Name: Ramya Membership: No Active Membership Total Visits: Card on file: 0 Last…" at bounding box center [544, 121] width 206 height 374
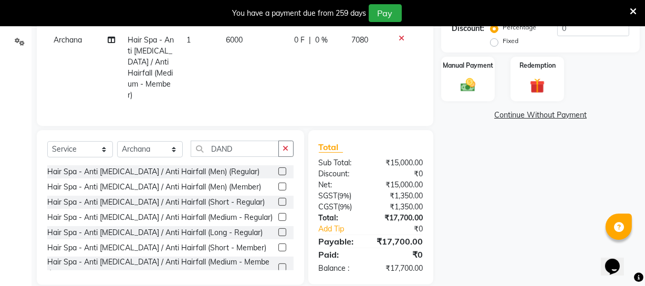
scroll to position [96, 0]
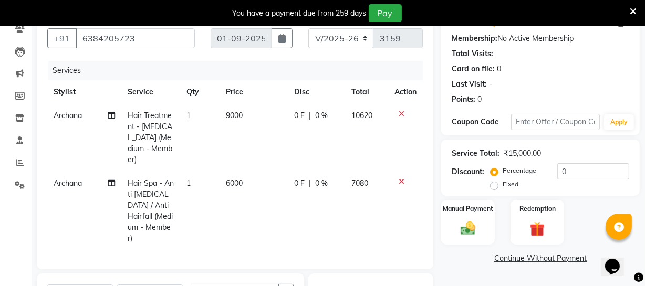
click at [240, 179] on span "6000" at bounding box center [234, 183] width 17 height 9
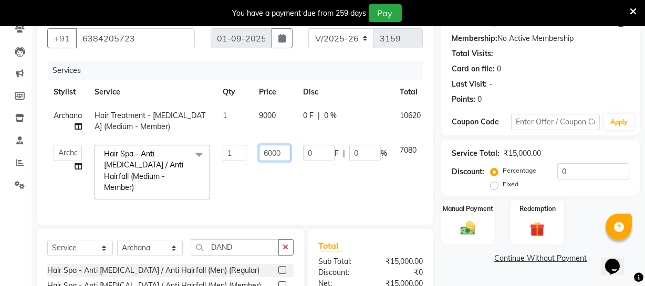
click at [268, 150] on input "6000" at bounding box center [275, 153] width 32 height 16
type input "5000"
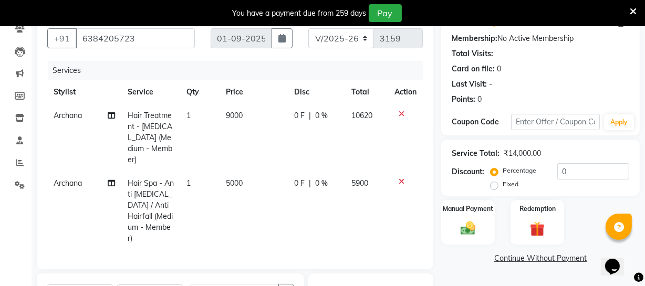
click at [283, 181] on td "5000" at bounding box center [254, 211] width 69 height 79
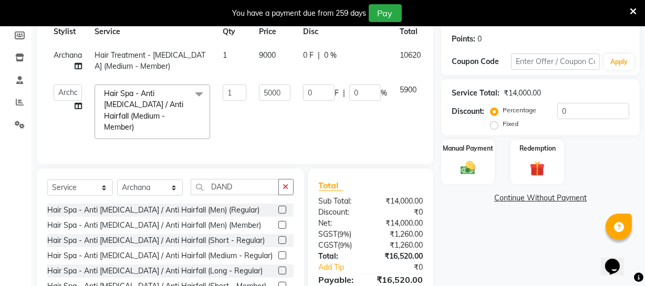
scroll to position [110, 0]
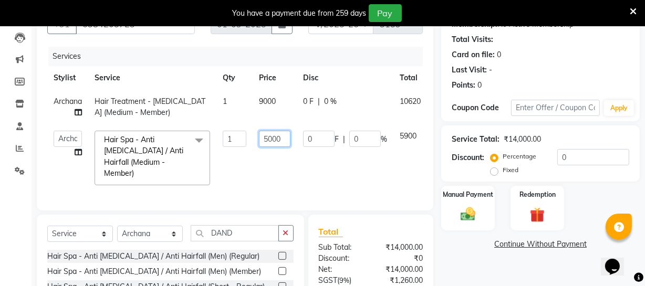
drag, startPoint x: 264, startPoint y: 142, endPoint x: 270, endPoint y: 140, distance: 6.5
click at [270, 140] on input "5000" at bounding box center [275, 139] width 32 height 16
type input "6000"
click at [236, 226] on div "Client [PHONE_NUMBER] Date [DATE] Invoice Number V/2025 V/[PHONE_NUMBER] Servic…" at bounding box center [235, 182] width 412 height 374
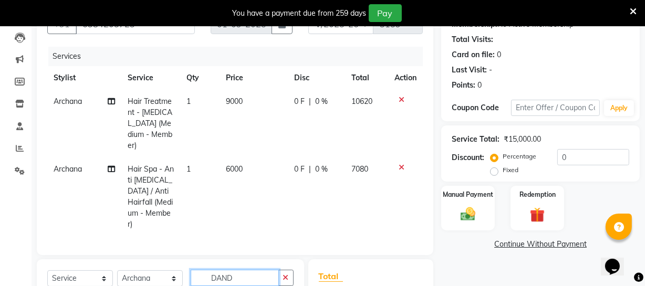
drag, startPoint x: 241, startPoint y: 268, endPoint x: 181, endPoint y: 263, distance: 60.1
click at [181, 270] on div "Select Service Product Membership Package Voucher Prepaid Gift Card Select Styl…" at bounding box center [170, 282] width 246 height 25
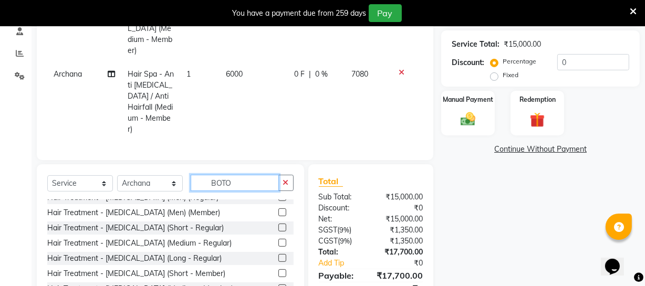
scroll to position [16, 0]
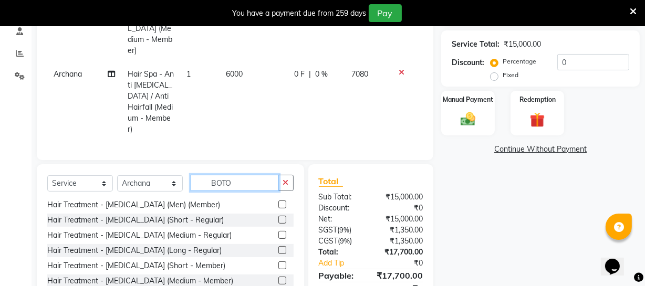
type input "BOTO"
click at [278, 277] on label at bounding box center [282, 281] width 8 height 8
click at [278, 278] on input "checkbox" at bounding box center [281, 281] width 7 height 7
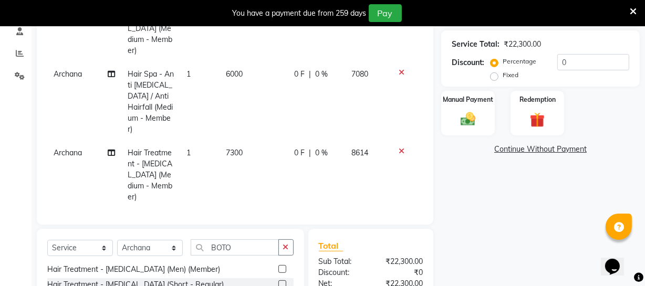
checkbox input "false"
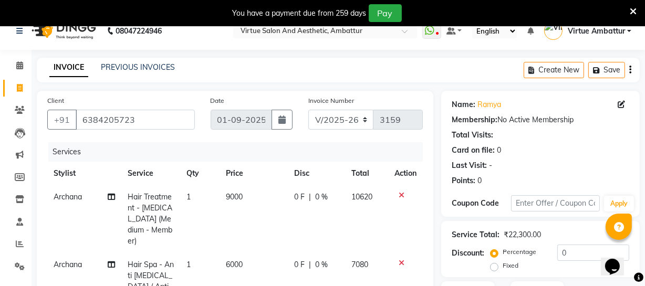
click at [241, 189] on td "9000" at bounding box center [254, 219] width 69 height 68
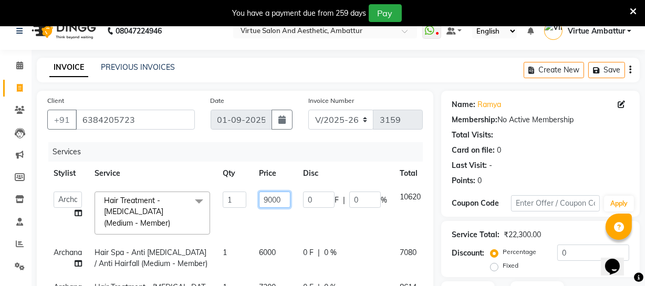
drag, startPoint x: 262, startPoint y: 200, endPoint x: 335, endPoint y: 200, distance: 73.0
click at [335, 200] on tr "[PERSON_NAME] [PERSON_NAME] [PERSON_NAME] [PERSON_NAME] [PERSON_NAME] Virtue TC…" at bounding box center [254, 213] width 414 height 56
type input "4500"
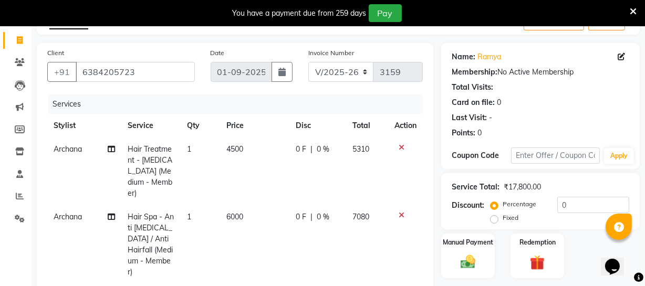
click at [66, 230] on tbody "Archana Hair Treatment - [MEDICAL_DATA] (Medium - Member) 1 4500 0 F | 0 % 5310…" at bounding box center [235, 245] width 376 height 214
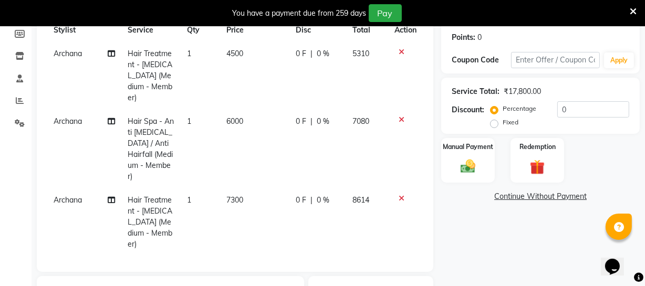
click at [59, 195] on span "Archana" at bounding box center [68, 199] width 28 height 9
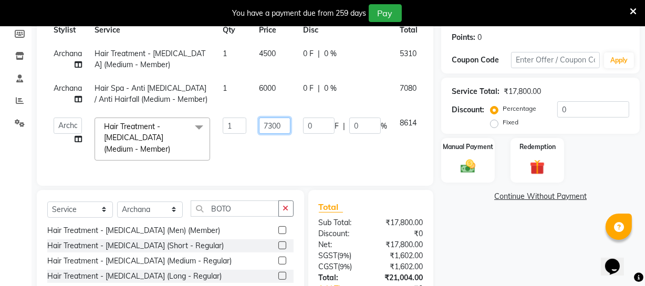
drag, startPoint x: 263, startPoint y: 124, endPoint x: 315, endPoint y: 128, distance: 52.1
click at [315, 128] on tr "[PERSON_NAME] [PERSON_NAME] [PERSON_NAME] [PERSON_NAME] [PERSON_NAME] Virtue TC…" at bounding box center [252, 139] width 411 height 56
type input "4500"
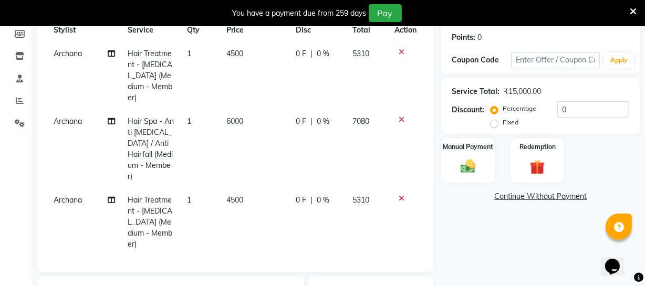
click at [66, 195] on span "Archana" at bounding box center [68, 199] width 28 height 9
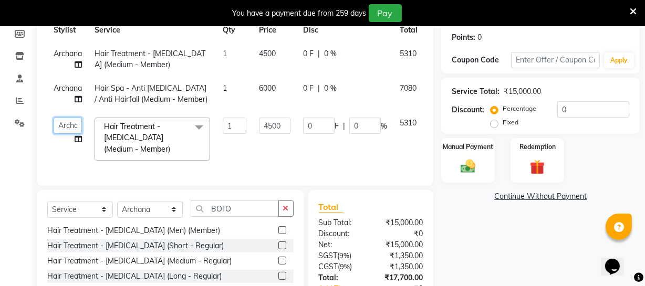
click at [71, 128] on select "[PERSON_NAME] [PERSON_NAME] [PERSON_NAME] [PERSON_NAME] [PERSON_NAME] Virtue TC…" at bounding box center [68, 126] width 28 height 16
select select "37432"
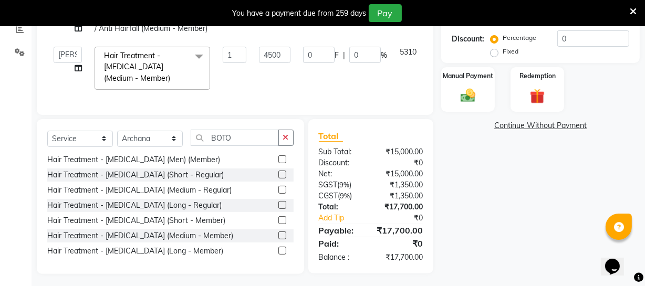
click at [476, 230] on div "Name: Ramya Membership: No Active Membership Total Visits: Card on file: 0 Last…" at bounding box center [544, 76] width 206 height 398
click at [467, 98] on img at bounding box center [467, 96] width 25 height 18
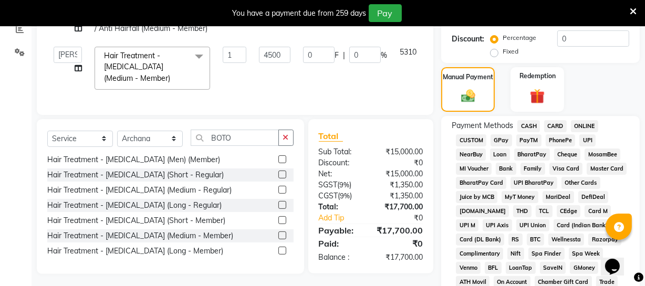
click at [592, 127] on span "ONLINE" at bounding box center [584, 126] width 27 height 12
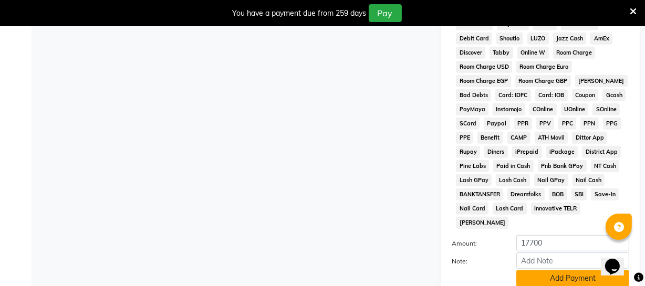
click at [556, 270] on button "Add Payment" at bounding box center [572, 278] width 113 height 16
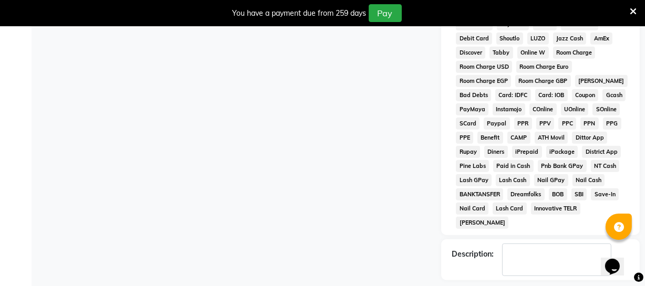
scroll to position [546, 0]
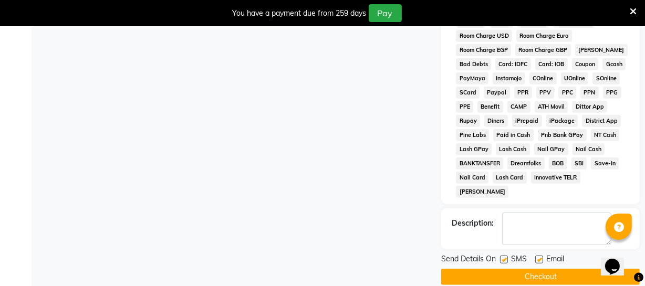
click at [540, 269] on button "Checkout" at bounding box center [540, 277] width 199 height 16
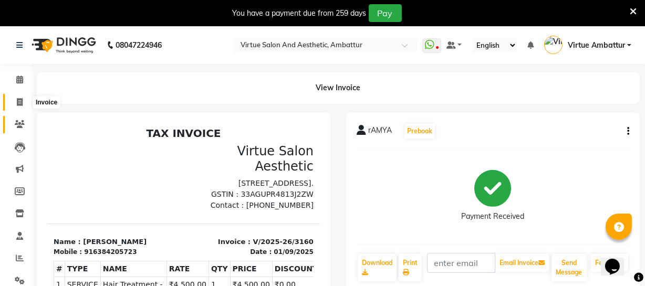
click at [23, 106] on span at bounding box center [20, 103] width 18 height 12
select select "service"
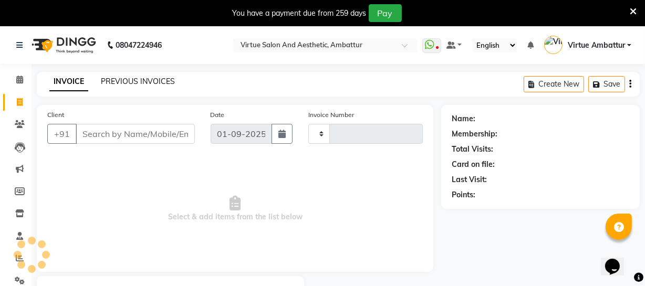
click at [139, 80] on link "PREVIOUS INVOICES" at bounding box center [138, 81] width 74 height 9
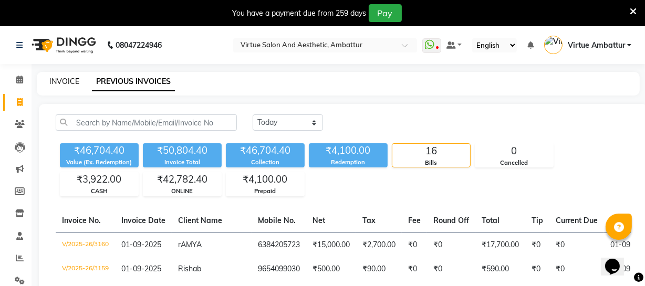
click at [62, 79] on link "INVOICE" at bounding box center [64, 81] width 30 height 9
select select "service"
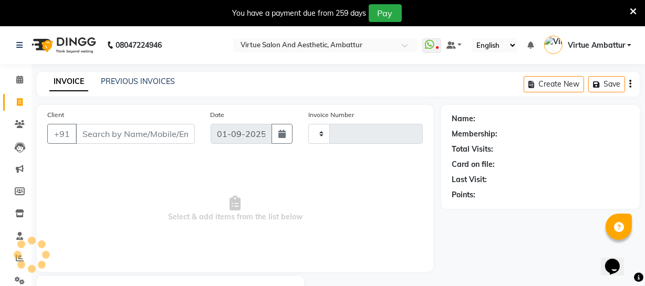
scroll to position [56, 0]
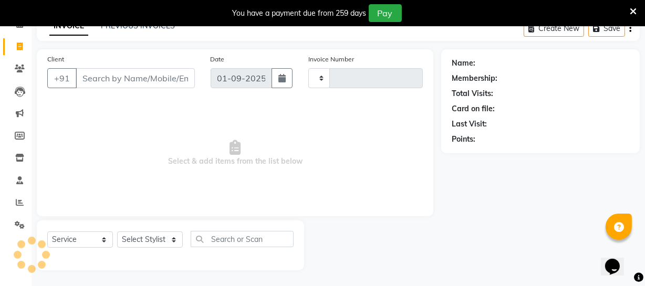
type input "3161"
select select "5237"
click at [18, 200] on icon at bounding box center [20, 203] width 8 height 8
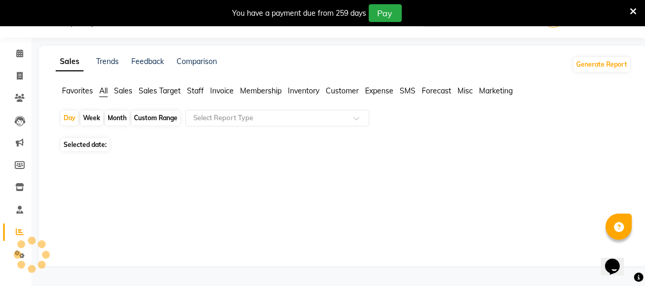
scroll to position [26, 0]
click at [196, 113] on div "Select Report Type" at bounding box center [223, 118] width 60 height 11
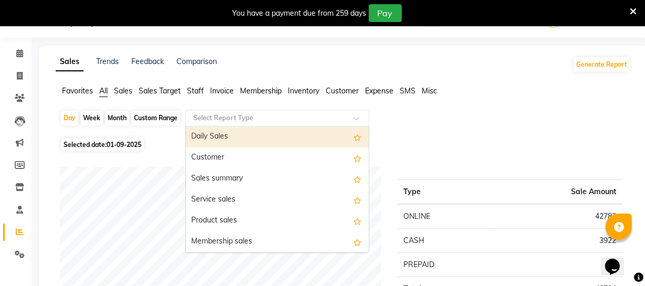
scroll to position [56, 0]
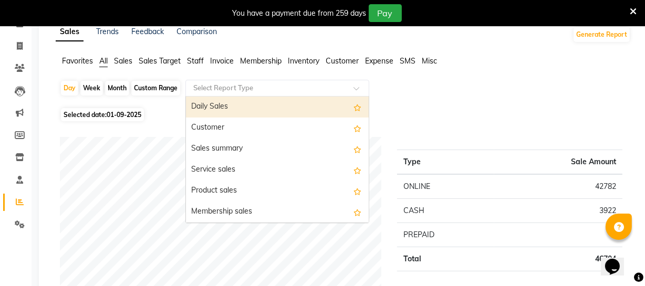
click at [111, 89] on div "Month" at bounding box center [117, 88] width 24 height 15
select select "9"
select select "2025"
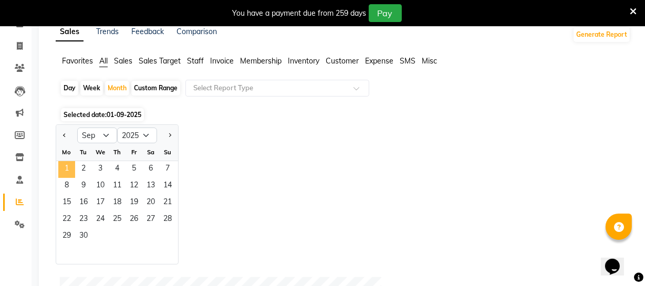
click at [70, 163] on span "1" at bounding box center [66, 169] width 17 height 17
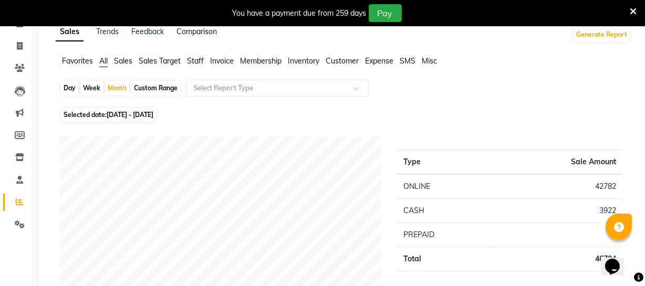
click at [195, 63] on span "Staff" at bounding box center [195, 60] width 17 height 9
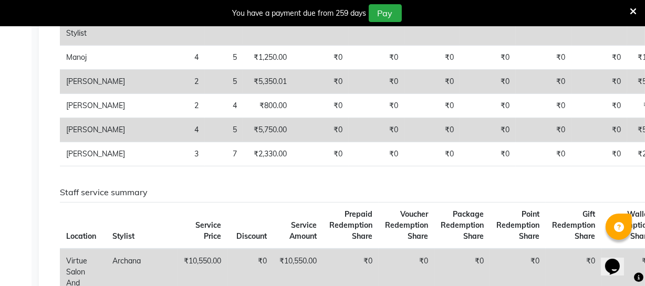
scroll to position [200, 0]
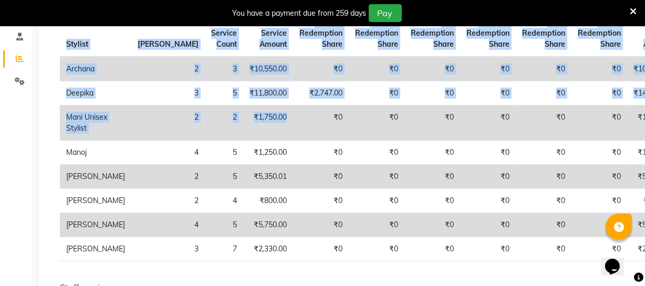
drag, startPoint x: 80, startPoint y: 66, endPoint x: 226, endPoint y: 130, distance: 159.5
click at [223, 145] on table "Stylist Bill Count Service Count Service Amount Prepaid Redemption Share Vouche…" at bounding box center [491, 136] width 862 height 252
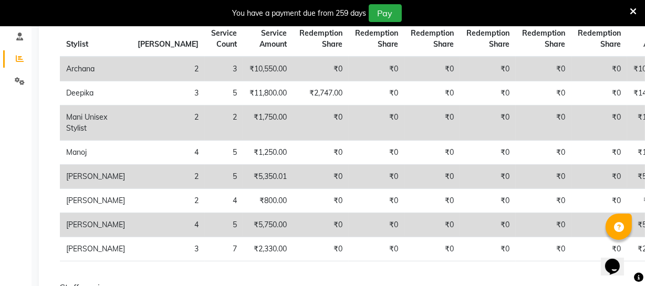
click at [293, 129] on td "₹0" at bounding box center [321, 123] width 56 height 35
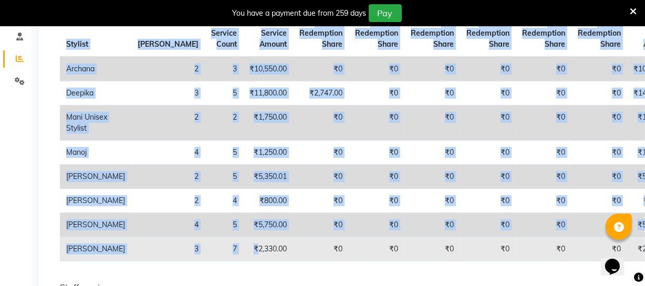
drag, startPoint x: 58, startPoint y: 33, endPoint x: 214, endPoint y: 257, distance: 272.9
click at [192, 258] on div "Staff combined summary Stylist Bill Count Service Count Service Amount Prepaid …" at bounding box center [341, 133] width 578 height 274
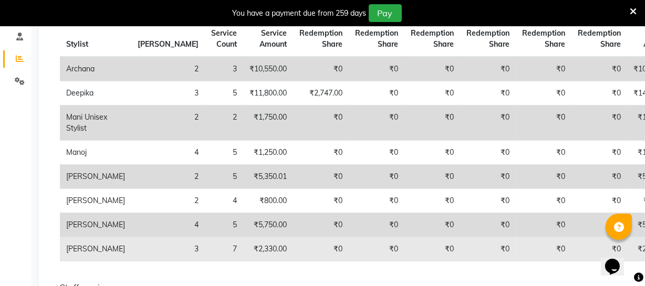
click at [293, 259] on td "₹0" at bounding box center [321, 249] width 56 height 24
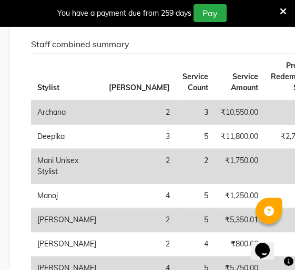
click at [176, 162] on td "2" at bounding box center [195, 166] width 38 height 35
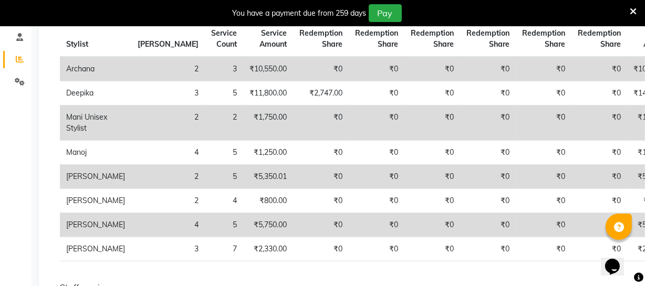
click at [627, 70] on td "₹10,550.00" at bounding box center [652, 69] width 50 height 25
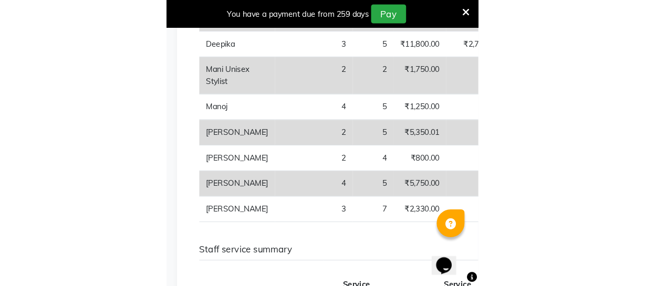
scroll to position [251, 0]
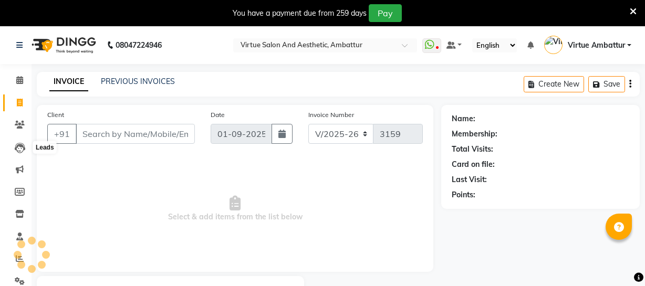
select select "5237"
select select "service"
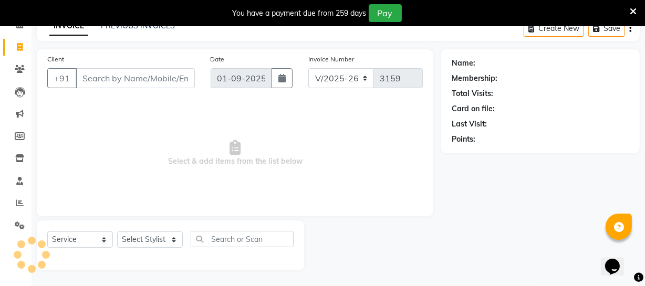
click at [137, 76] on input "Client" at bounding box center [135, 78] width 119 height 20
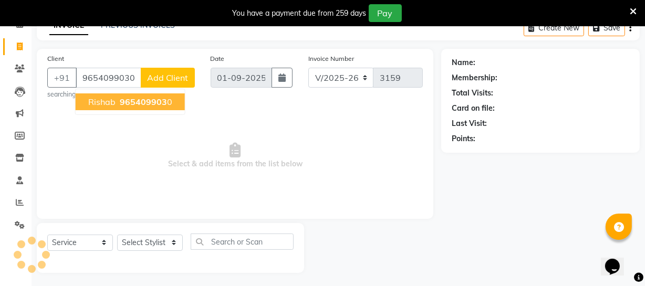
type input "9654099030"
click at [122, 109] on button "Rishab 965409903 0" at bounding box center [130, 101] width 109 height 17
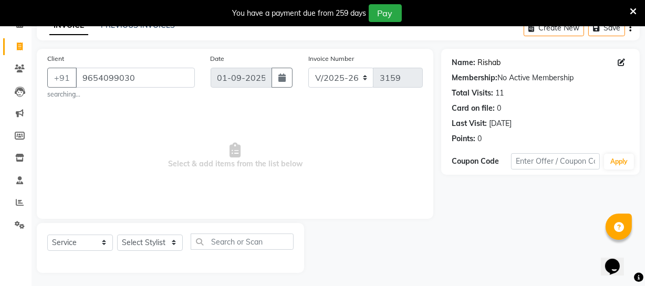
click at [491, 62] on link "Rishab" at bounding box center [488, 62] width 23 height 11
click at [152, 244] on select "Select Stylist [PERSON_NAME] [PERSON_NAME] [PERSON_NAME] [PERSON_NAME] [PERSON_…" at bounding box center [150, 243] width 66 height 16
select select "37432"
click at [117, 235] on select "Select Stylist [PERSON_NAME] [PERSON_NAME] [PERSON_NAME] [PERSON_NAME] [PERSON_…" at bounding box center [150, 243] width 66 height 16
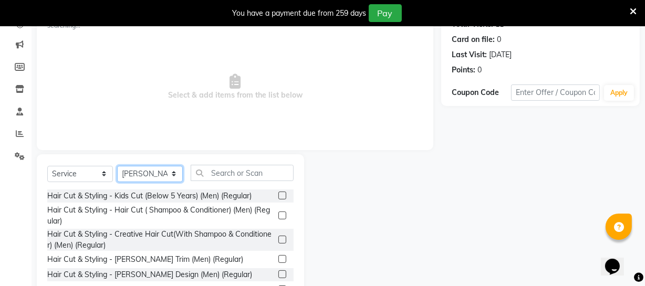
scroll to position [152, 0]
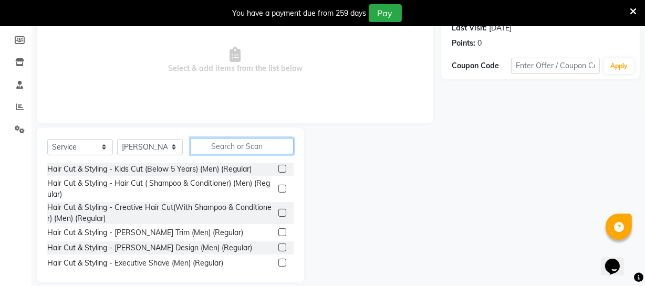
click at [258, 150] on input "text" at bounding box center [242, 146] width 103 height 16
click at [278, 190] on label at bounding box center [282, 189] width 8 height 8
click at [278, 190] on input "checkbox" at bounding box center [281, 189] width 7 height 7
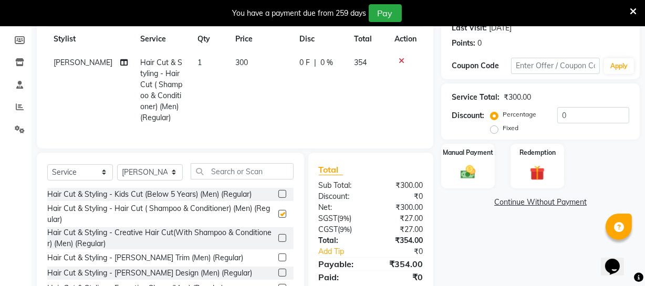
checkbox input "false"
click at [226, 180] on input "text" at bounding box center [242, 171] width 103 height 16
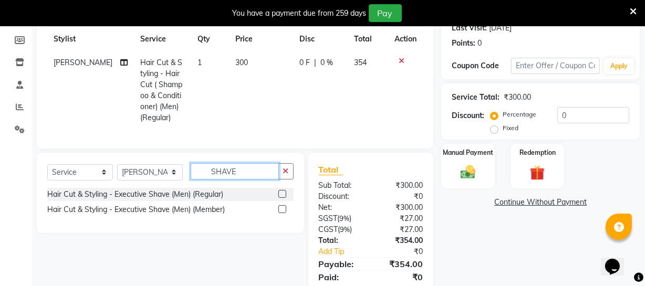
type input "SHAVE"
click at [283, 198] on label at bounding box center [282, 194] width 8 height 8
click at [283, 198] on input "checkbox" at bounding box center [281, 194] width 7 height 7
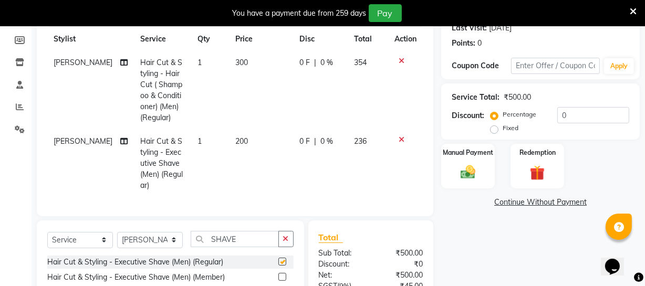
checkbox input "false"
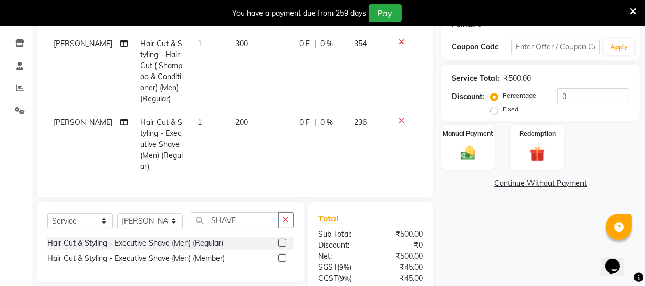
scroll to position [158, 0]
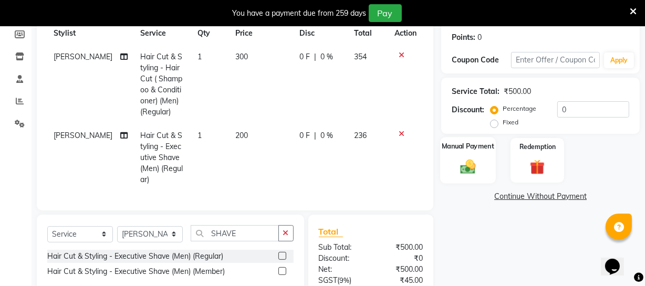
click at [482, 155] on div "Manual Payment" at bounding box center [468, 160] width 56 height 47
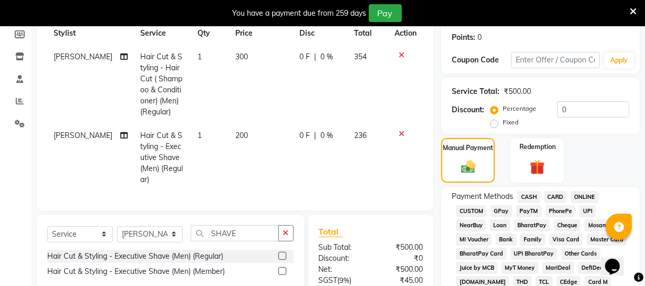
click at [578, 198] on span "ONLINE" at bounding box center [584, 197] width 27 height 12
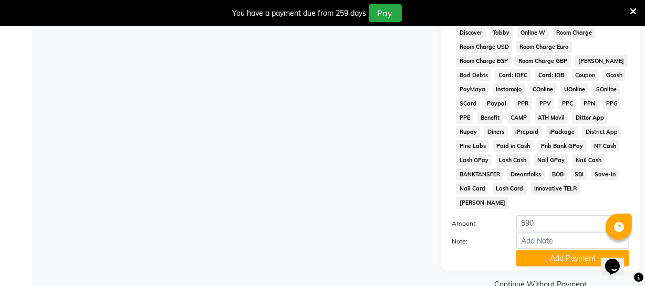
scroll to position [543, 0]
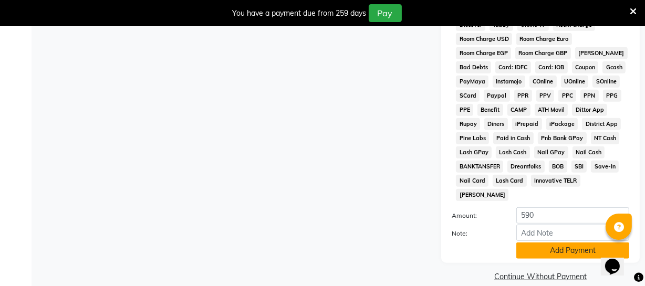
click at [543, 243] on button "Add Payment" at bounding box center [572, 251] width 113 height 16
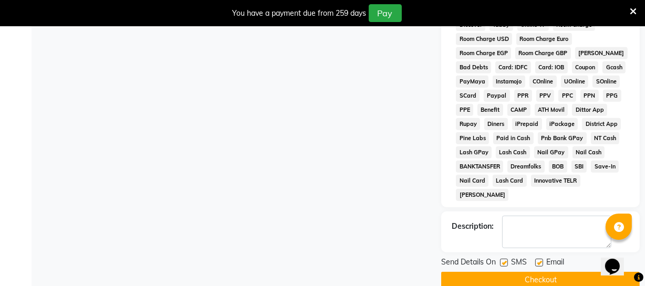
click at [520, 272] on button "Checkout" at bounding box center [540, 280] width 199 height 16
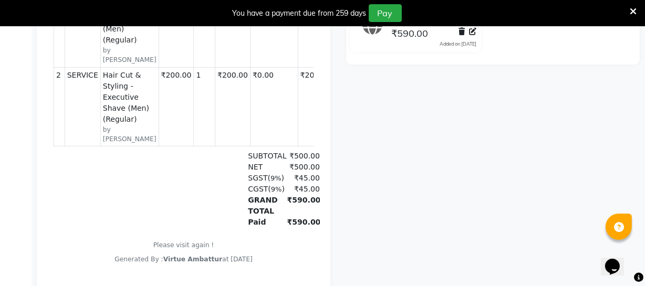
scroll to position [320, 0]
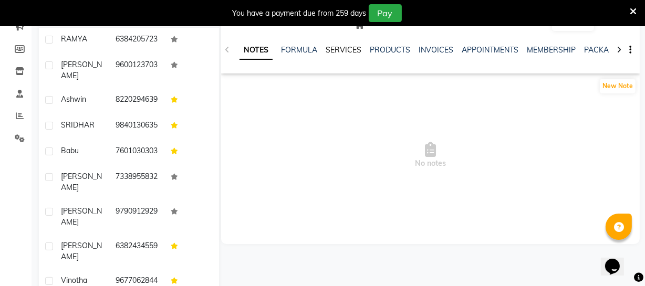
click at [340, 50] on link "SERVICES" at bounding box center [344, 49] width 36 height 9
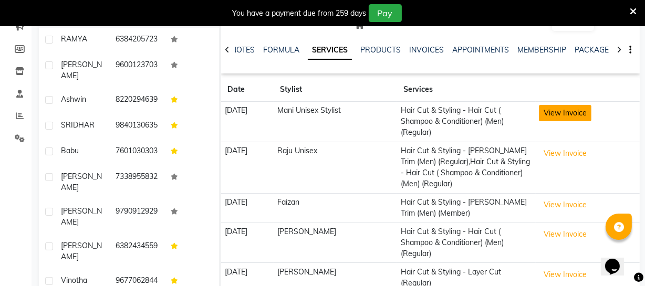
click at [566, 113] on button "View Invoice" at bounding box center [565, 113] width 53 height 16
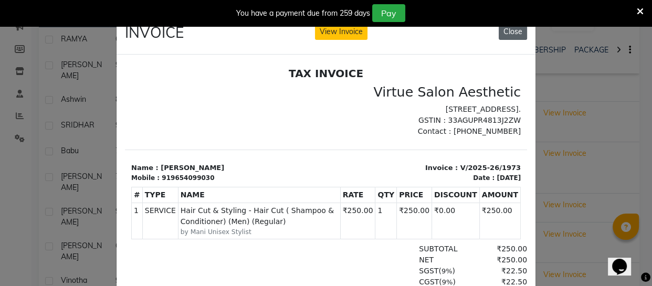
click at [509, 36] on button "Close" at bounding box center [513, 32] width 28 height 16
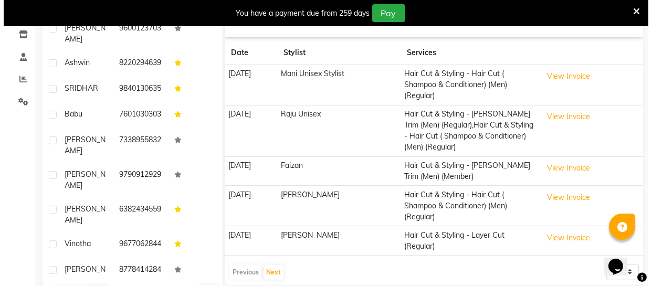
scroll to position [191, 0]
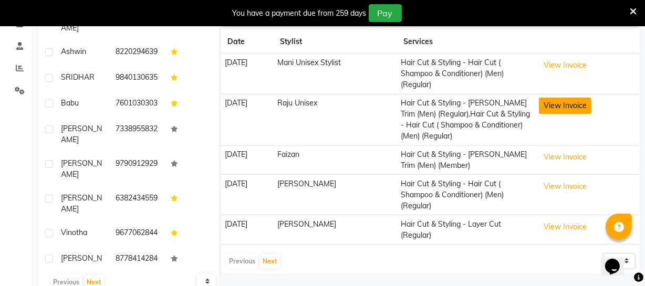
click at [577, 105] on button "View Invoice" at bounding box center [565, 106] width 53 height 16
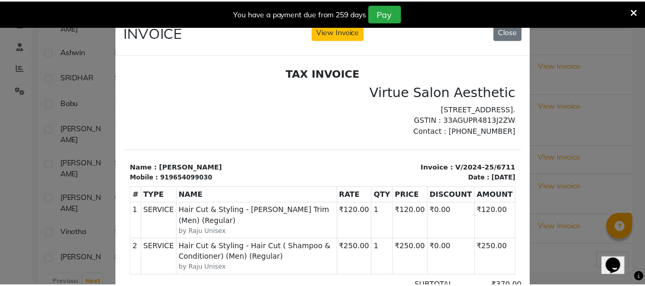
scroll to position [8, 0]
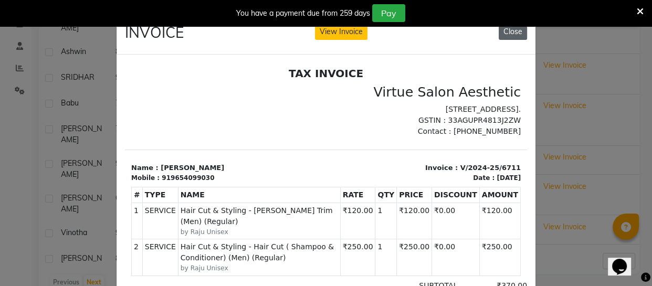
click at [516, 38] on button "Close" at bounding box center [513, 32] width 28 height 16
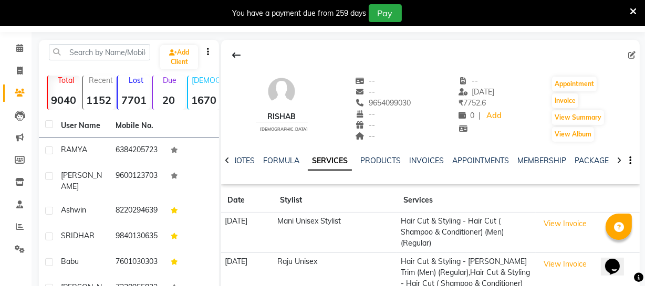
scroll to position [24, 0]
